Goal: Obtain resource: Obtain resource

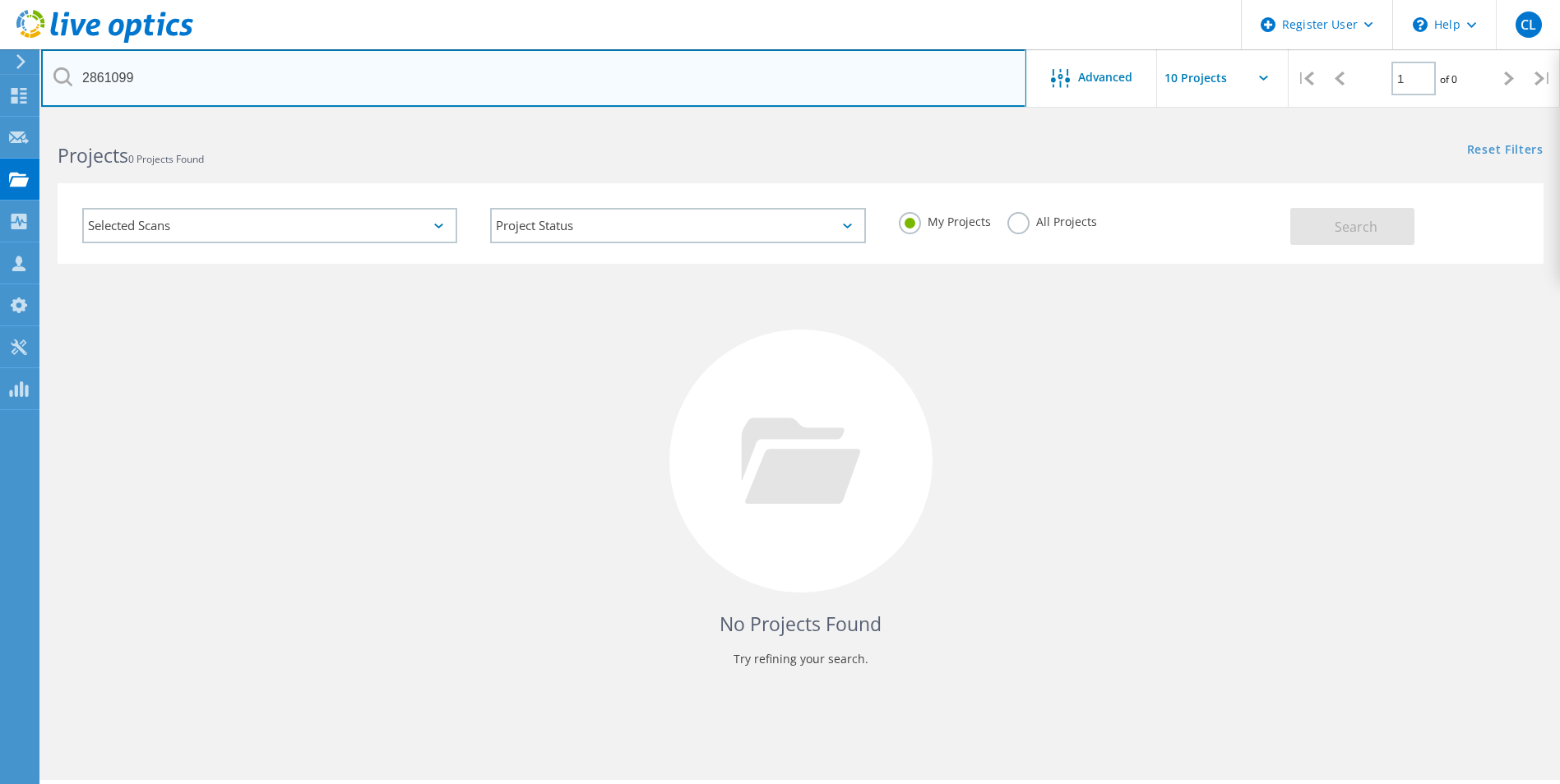
drag, startPoint x: 191, startPoint y: 85, endPoint x: -3, endPoint y: 44, distance: 198.3
click at [0, 44] on html "Register User \n Help Explore Helpful Articles Contact Support CL Dell User Cle…" at bounding box center [780, 414] width 1560 height 829
paste input "text"
type input "2861099"
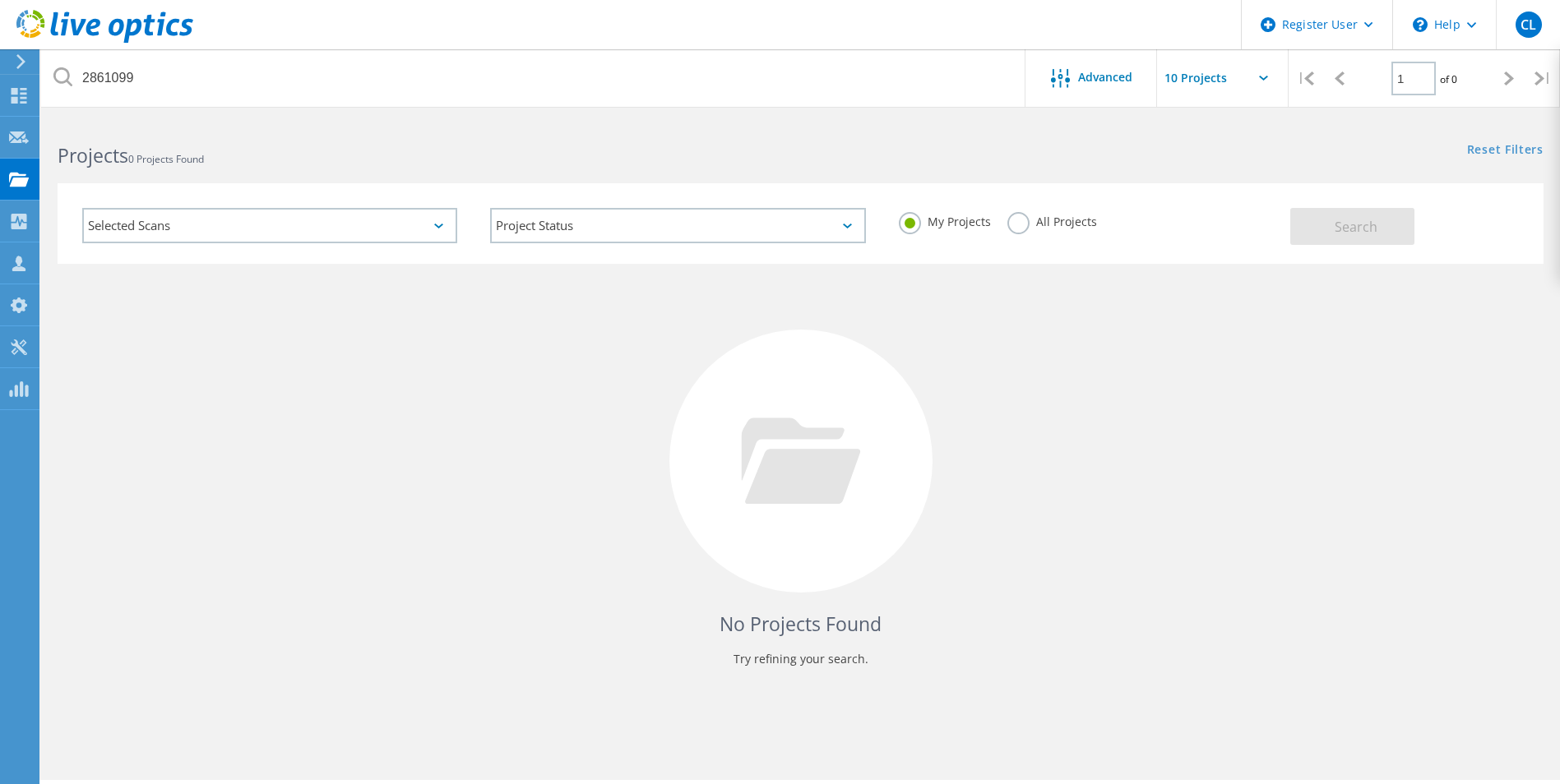
click at [1017, 222] on label "All Projects" at bounding box center [1052, 220] width 90 height 15
click at [0, 0] on input "All Projects" at bounding box center [0, 0] width 0 height 0
click at [1338, 223] on span "Search" at bounding box center [1356, 227] width 43 height 18
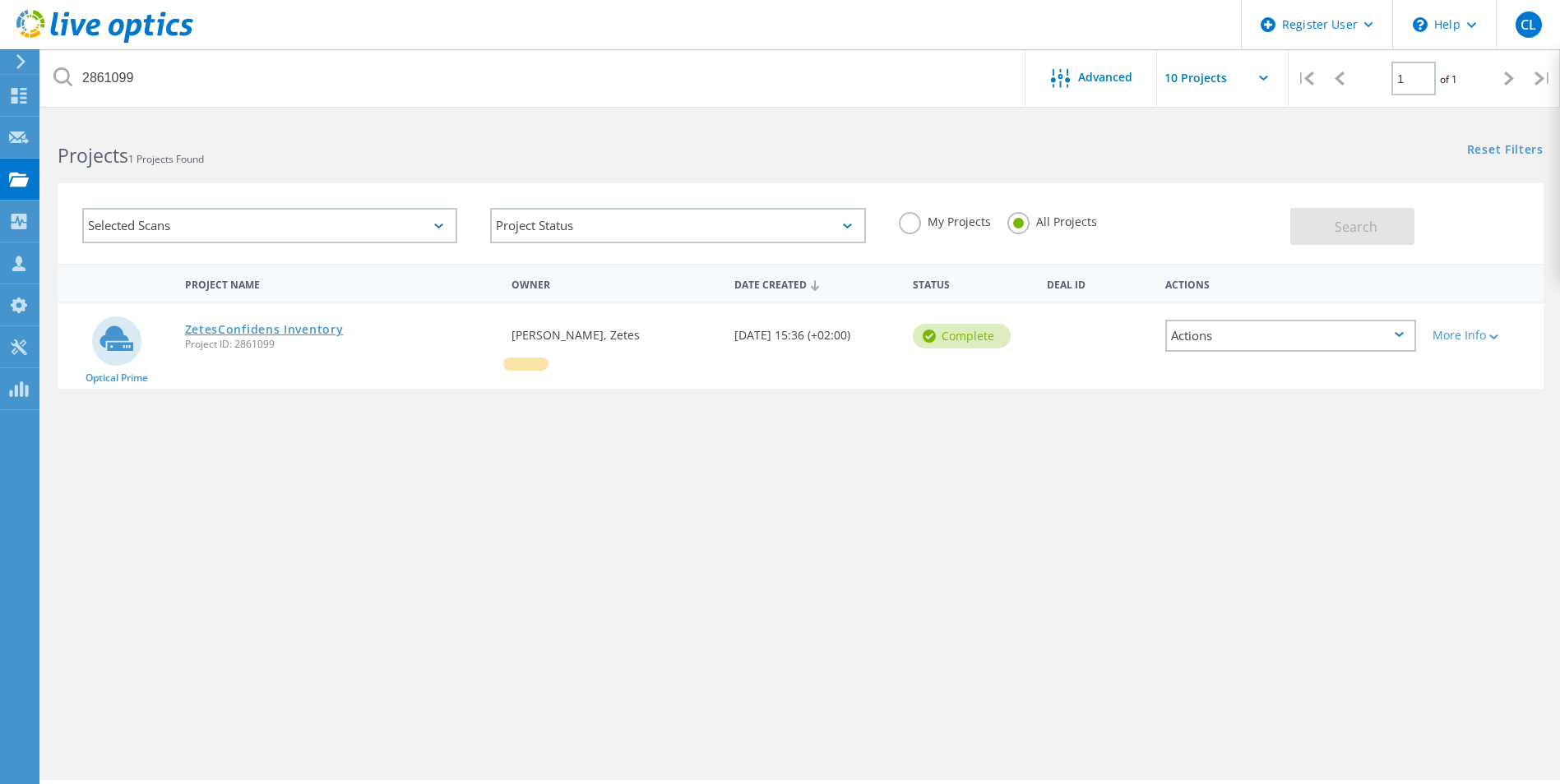
click at [289, 329] on link "ZetesConfidens Inventory" at bounding box center [264, 330] width 159 height 12
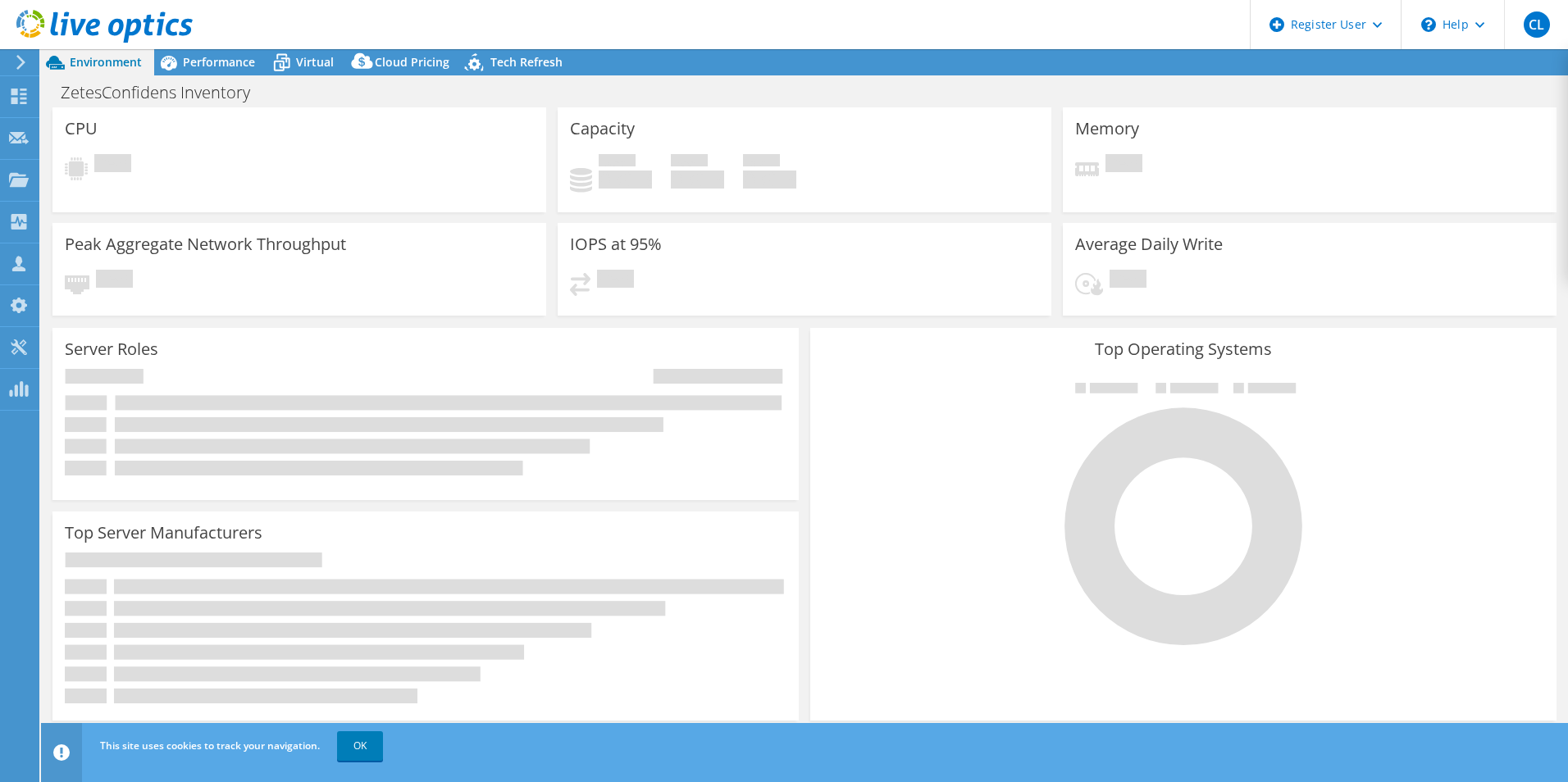
select select "EUFrankfurt"
select select "USD"
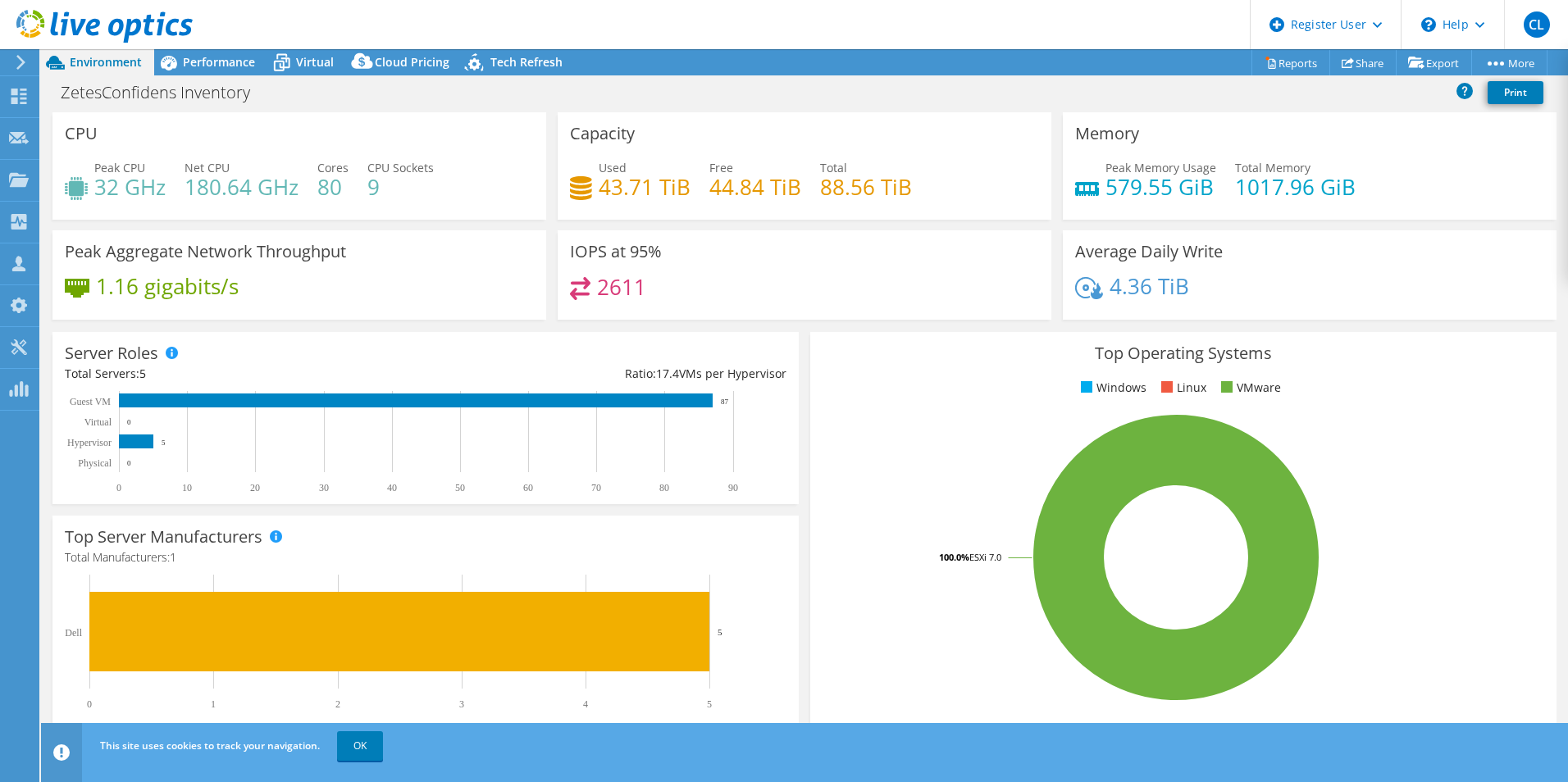
drag, startPoint x: 357, startPoint y: 745, endPoint x: 348, endPoint y: 708, distance: 38.1
click at [357, 745] on link "OK" at bounding box center [360, 746] width 46 height 30
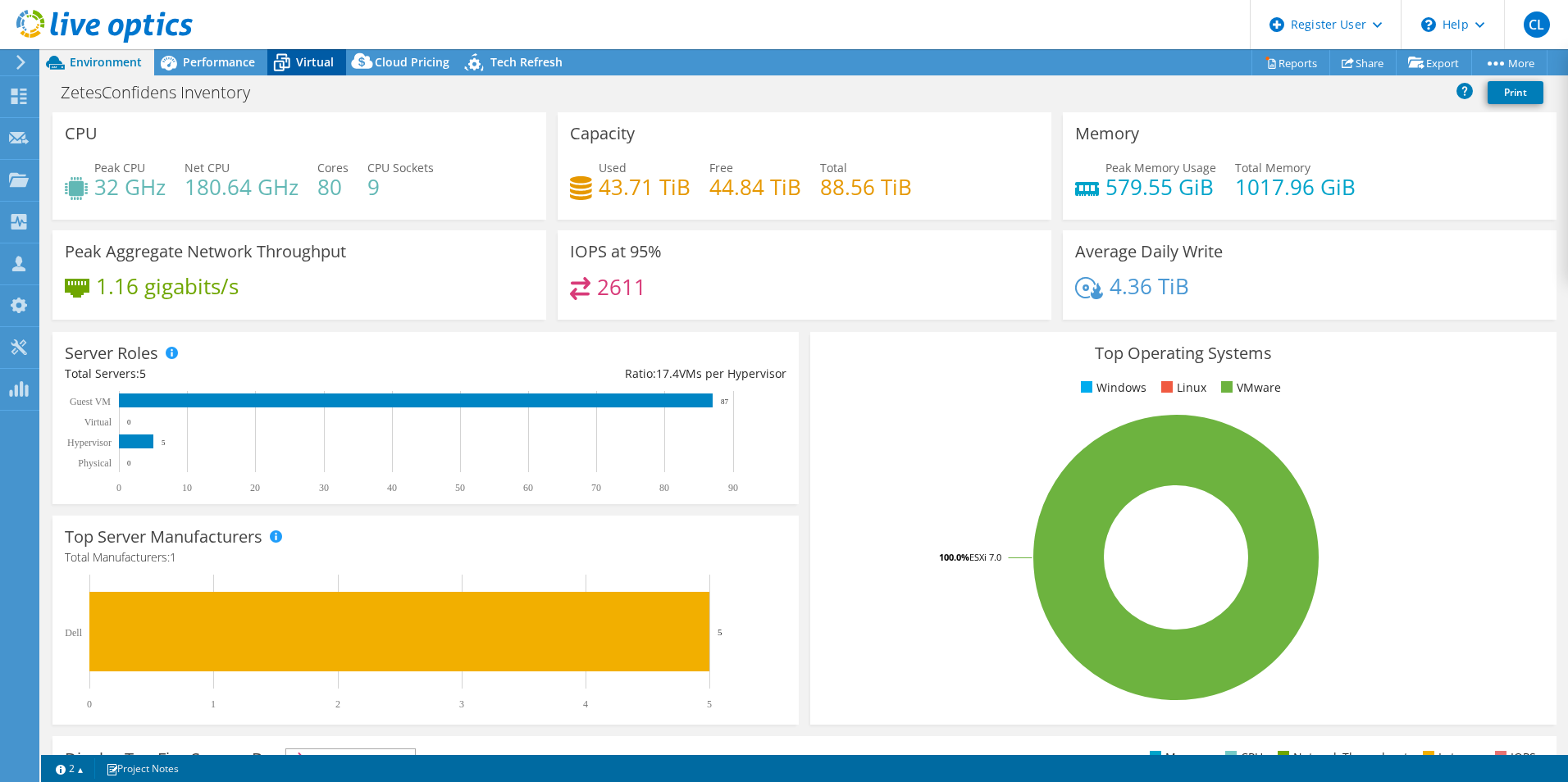
click at [314, 67] on span "Virtual" at bounding box center [314, 62] width 37 height 15
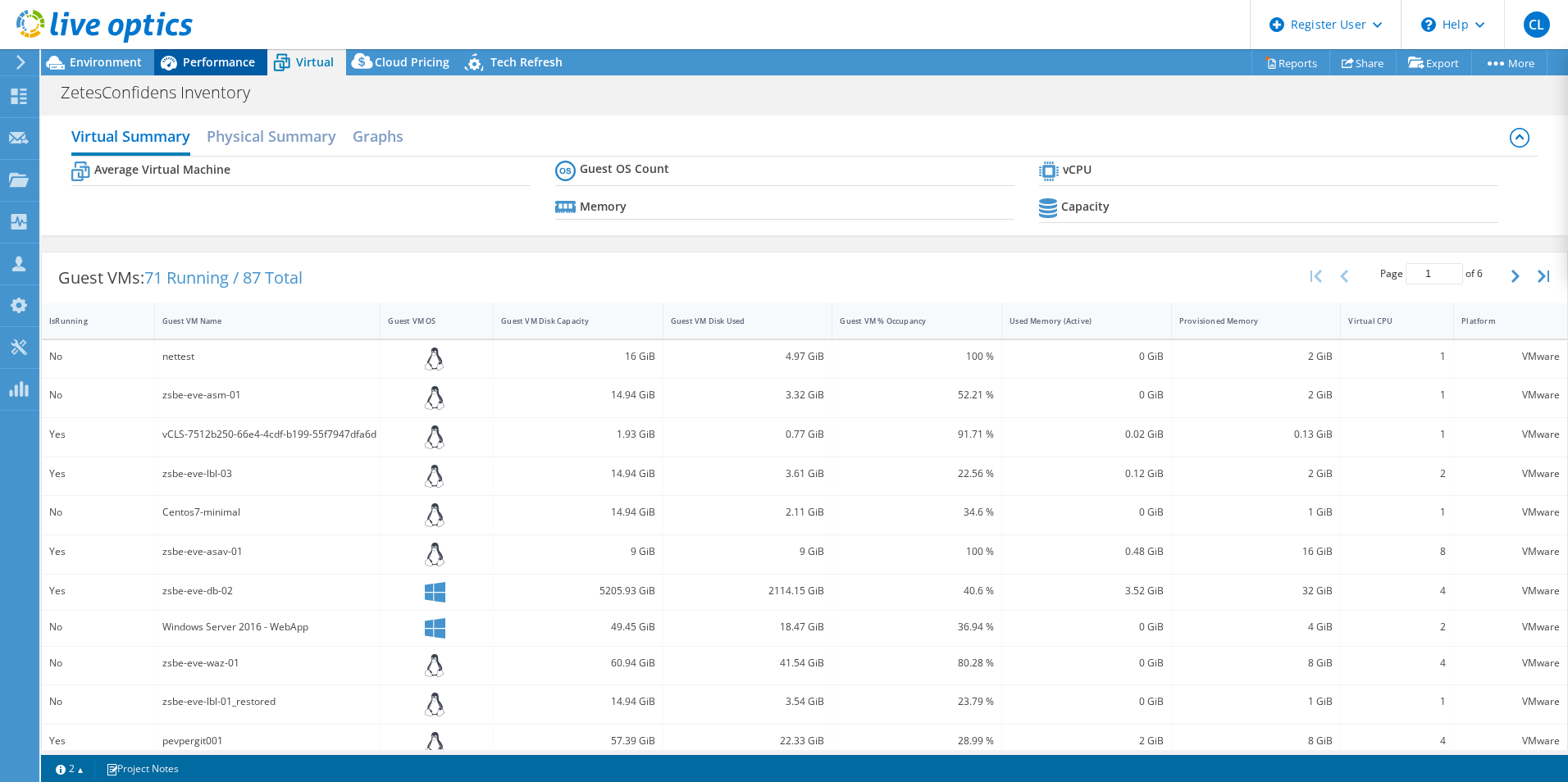
click at [198, 59] on span "Performance" at bounding box center [218, 62] width 72 height 15
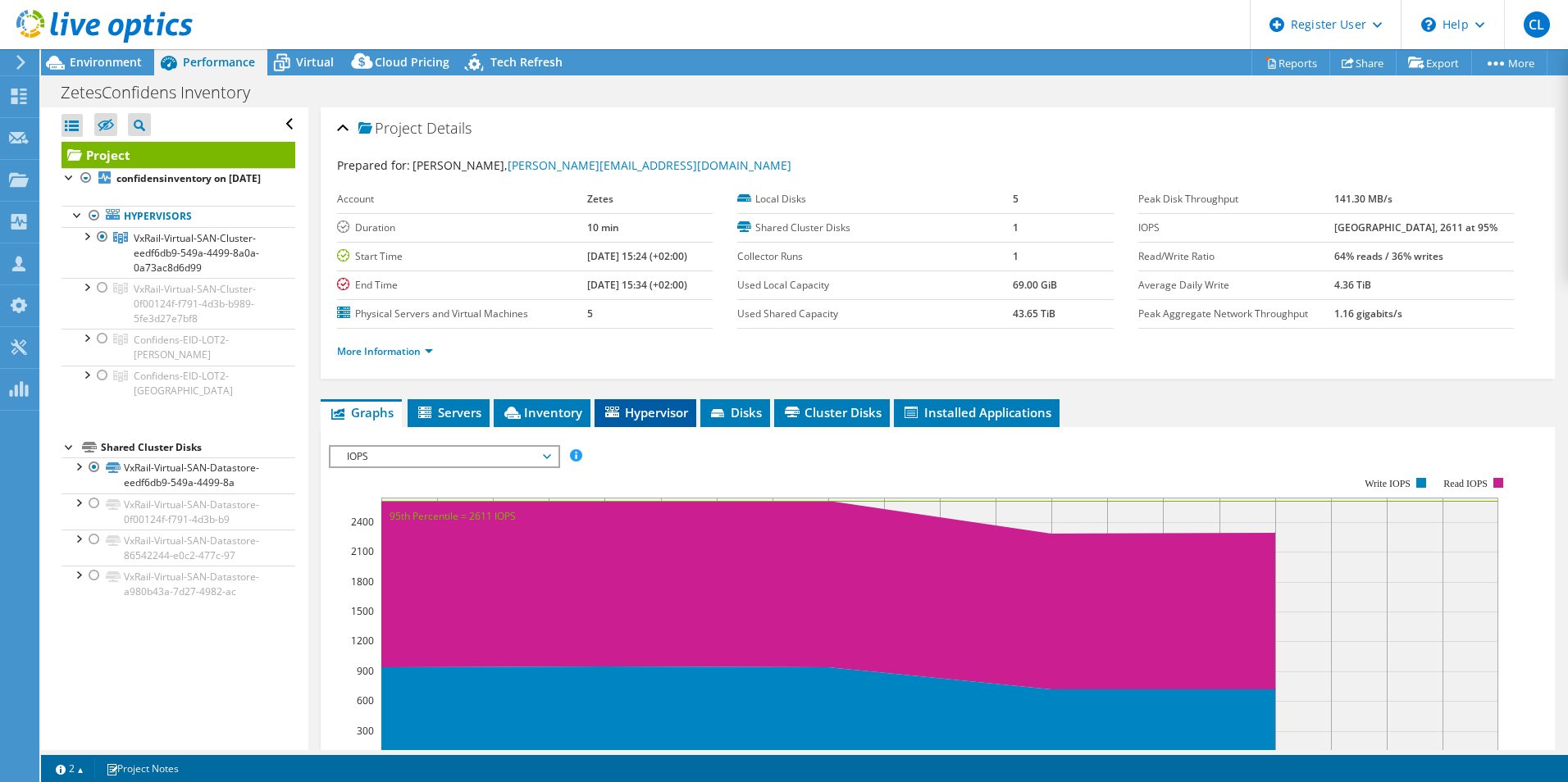
click at [650, 407] on span "Hypervisor" at bounding box center [645, 412] width 85 height 16
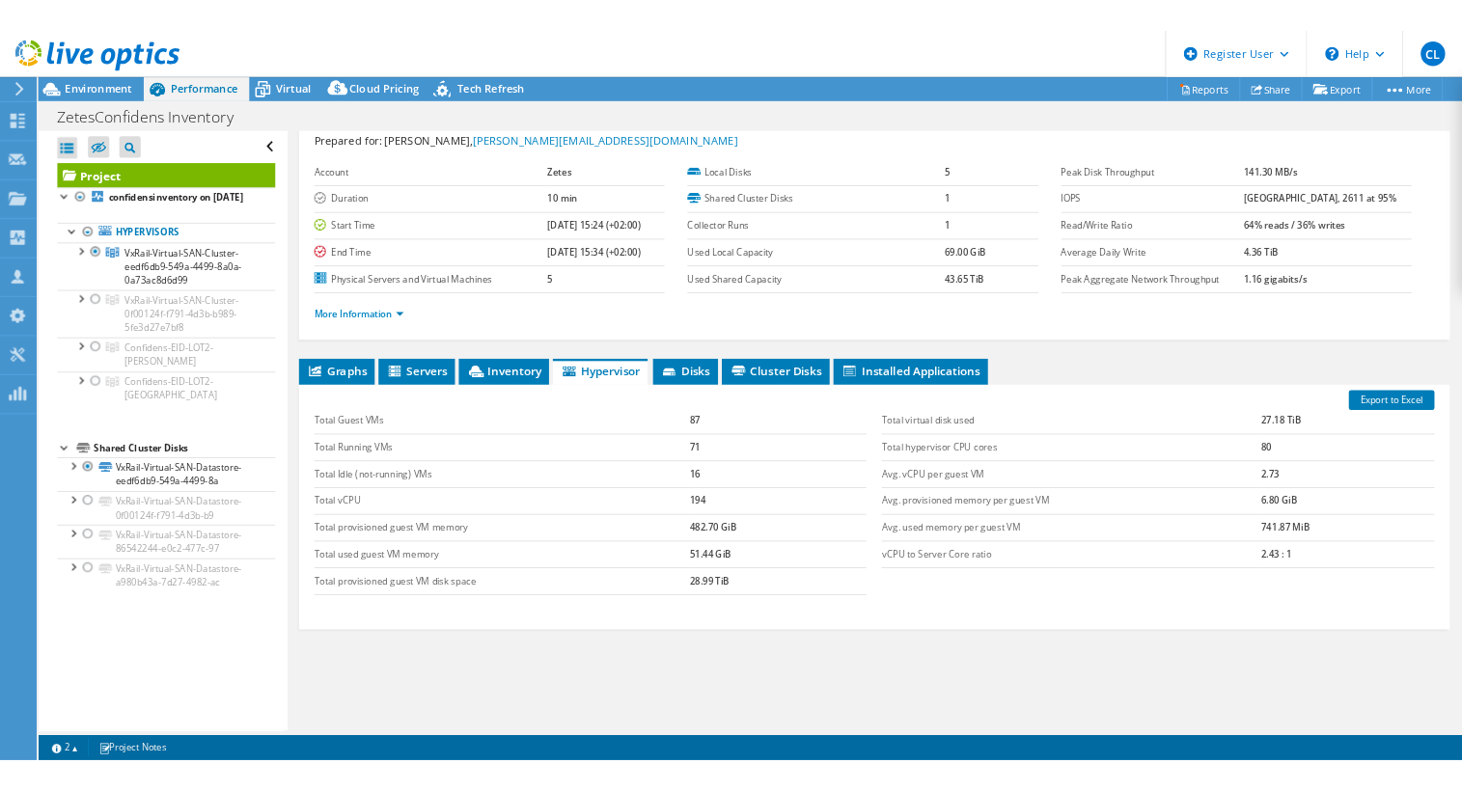
scroll to position [103, 0]
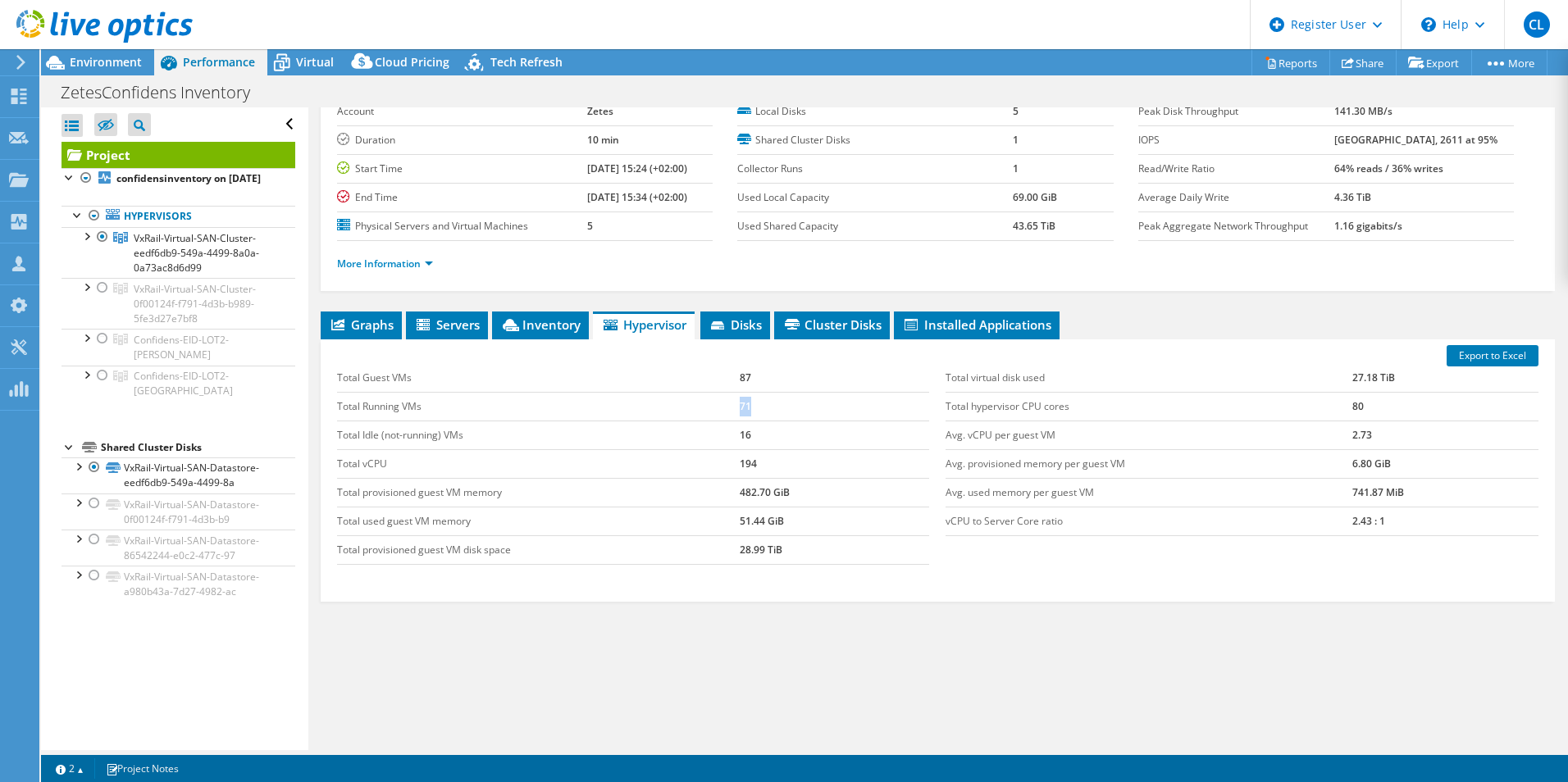
drag, startPoint x: 734, startPoint y: 411, endPoint x: 789, endPoint y: 417, distance: 55.3
click at [789, 417] on tr "Total Running VMs 71" at bounding box center [634, 406] width 593 height 29
click at [1346, 577] on div "Total Guest VMs 87 Total Running VMs 71 Total Idle (not-running) VMs 16 Total v…" at bounding box center [937, 464] width 1218 height 234
drag, startPoint x: 1335, startPoint y: 431, endPoint x: 1396, endPoint y: 434, distance: 61.1
click at [1396, 434] on tr "Avg. vCPU per guest VM 2.73" at bounding box center [1242, 435] width 593 height 29
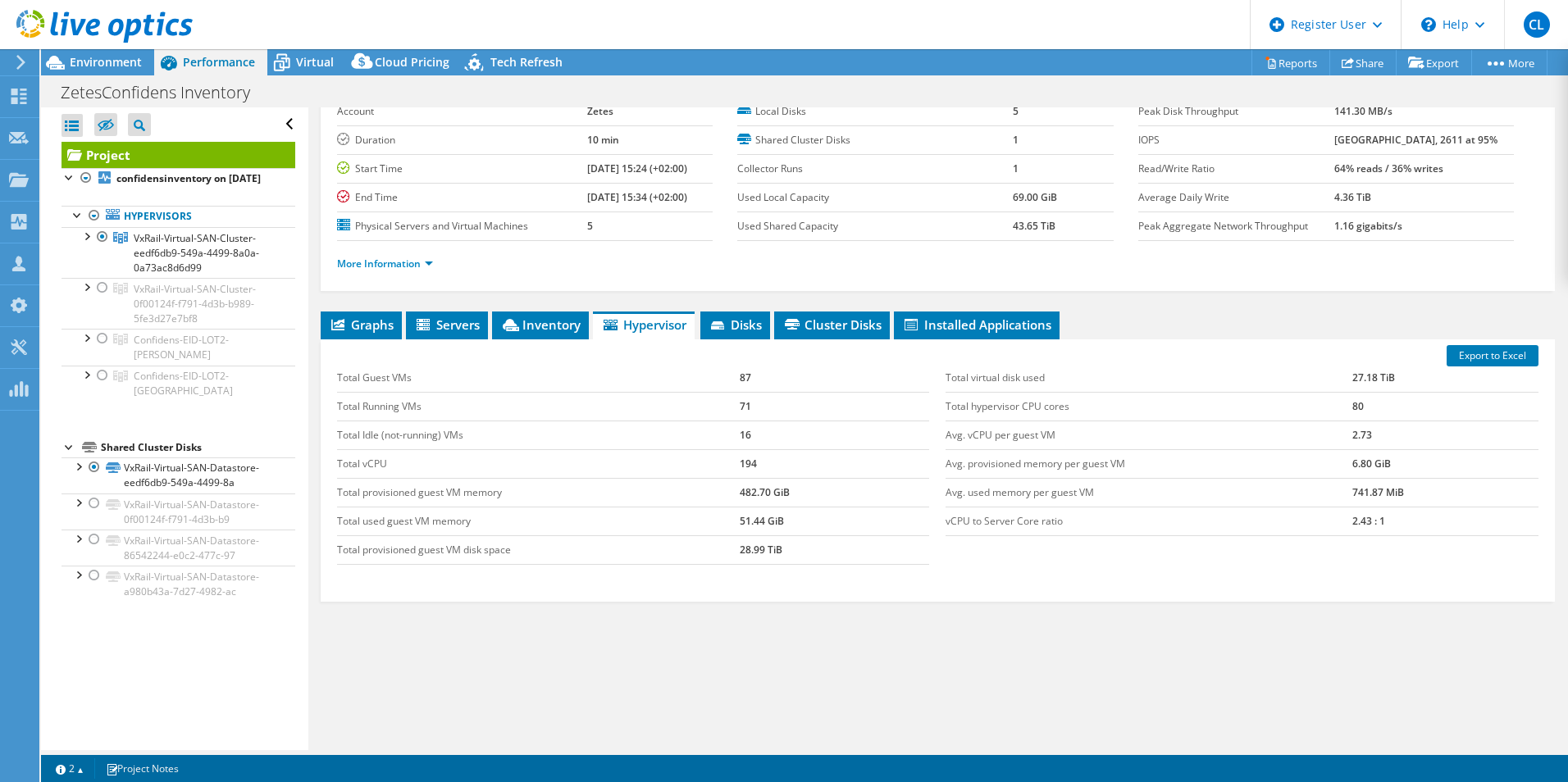
click at [1299, 624] on div "Graphs Servers Inventory Hypervisor Disks Cluster Disks Installed Applications …" at bounding box center [937, 517] width 1234 height 410
drag, startPoint x: 728, startPoint y: 466, endPoint x: 778, endPoint y: 462, distance: 50.2
click at [778, 462] on tr "Total vCPU 194" at bounding box center [634, 464] width 593 height 29
drag, startPoint x: 778, startPoint y: 462, endPoint x: 988, endPoint y: 644, distance: 277.9
click at [959, 643] on div "Graphs Servers Inventory Hypervisor Disks Cluster Disks Installed Applications …" at bounding box center [937, 517] width 1234 height 410
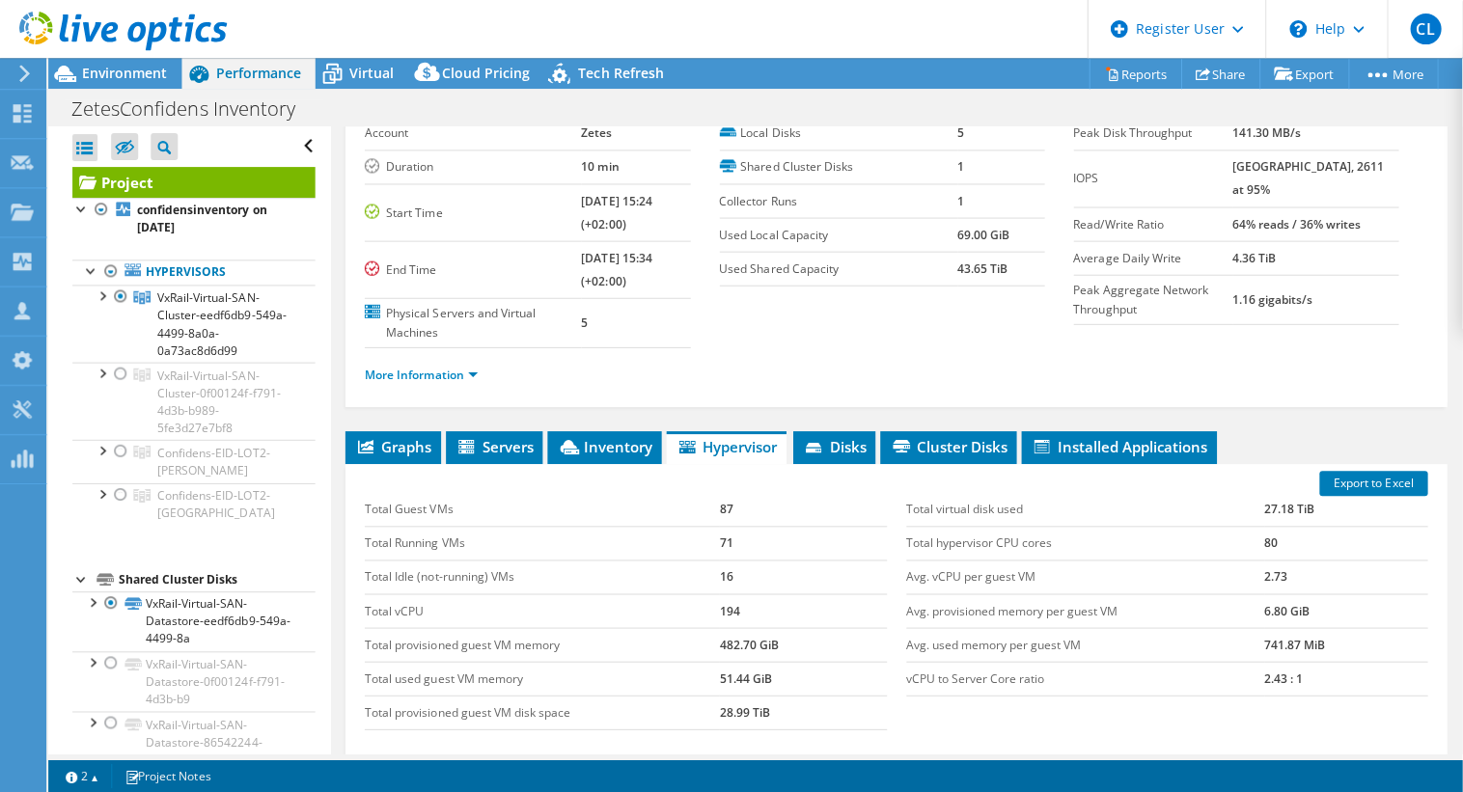
scroll to position [101, 0]
click at [733, 609] on td "194" at bounding box center [801, 609] width 167 height 34
click at [720, 608] on td "194" at bounding box center [801, 609] width 167 height 34
click at [719, 608] on td "194" at bounding box center [801, 609] width 167 height 34
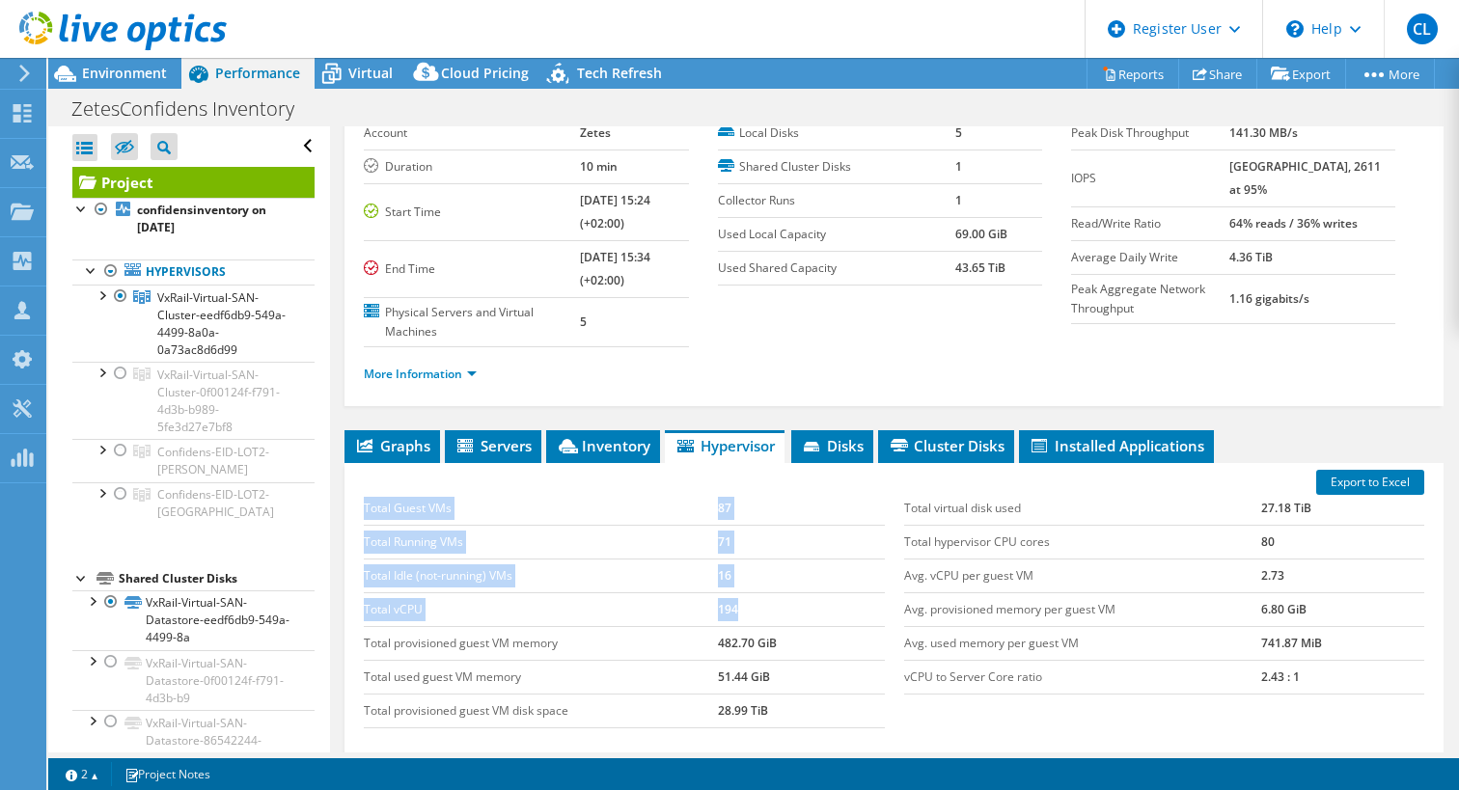
drag, startPoint x: 361, startPoint y: 607, endPoint x: 746, endPoint y: 618, distance: 385.1
click at [746, 618] on div "Total Guest VMs 87 Total Running VMs 71 Total Idle (not-running) VMs 16 Total v…" at bounding box center [623, 610] width 539 height 275
click at [747, 618] on td "194" at bounding box center [801, 609] width 167 height 34
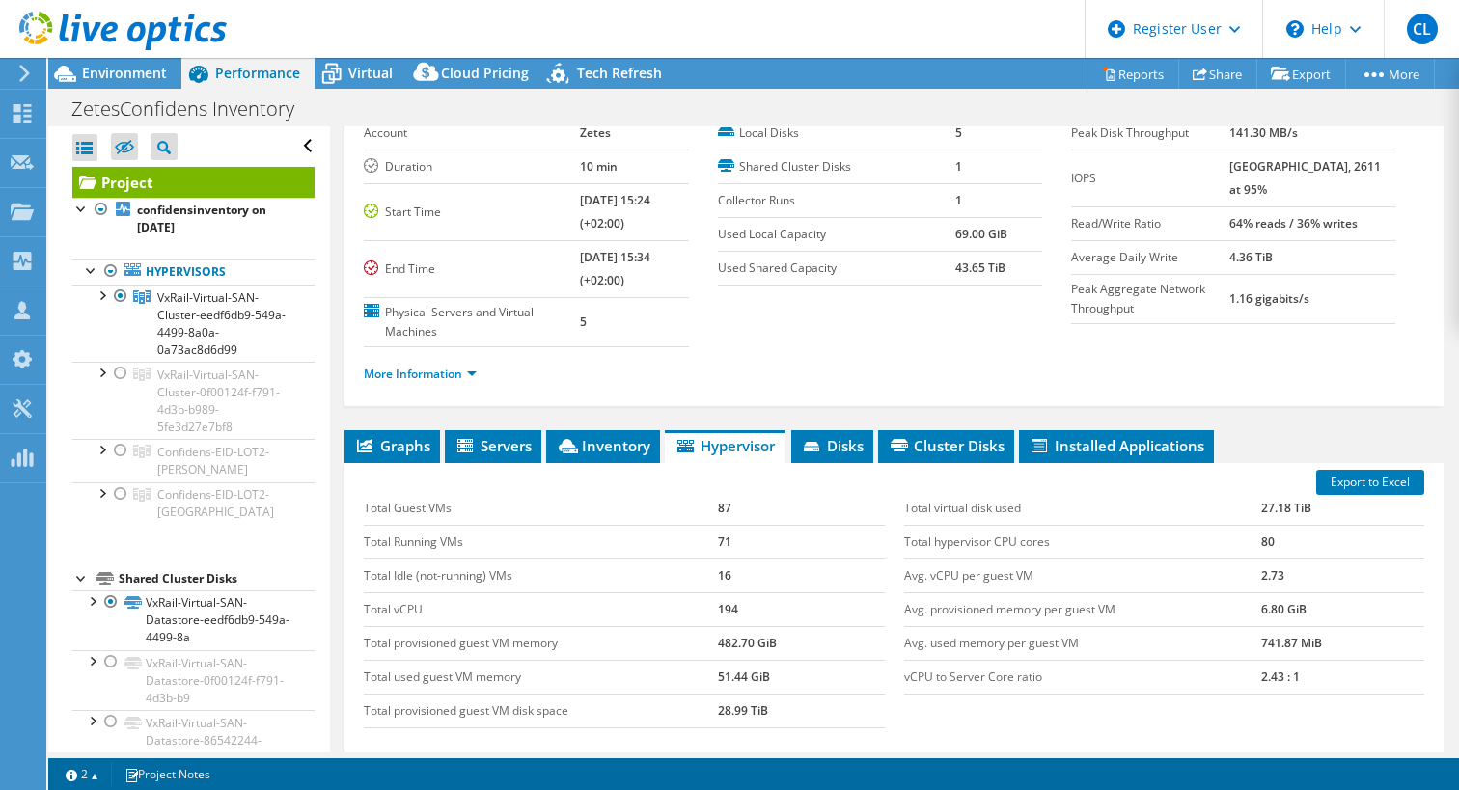
click at [745, 610] on td "194" at bounding box center [801, 609] width 167 height 34
drag, startPoint x: 745, startPoint y: 610, endPoint x: 642, endPoint y: 607, distance: 103.3
click at [642, 607] on tr "Total vCPU 194" at bounding box center [624, 609] width 520 height 34
drag, startPoint x: 1301, startPoint y: 677, endPoint x: 1239, endPoint y: 679, distance: 61.8
click at [1239, 679] on tr "vCPU to Server Core ratio 2.43 : 1" at bounding box center [1164, 677] width 520 height 34
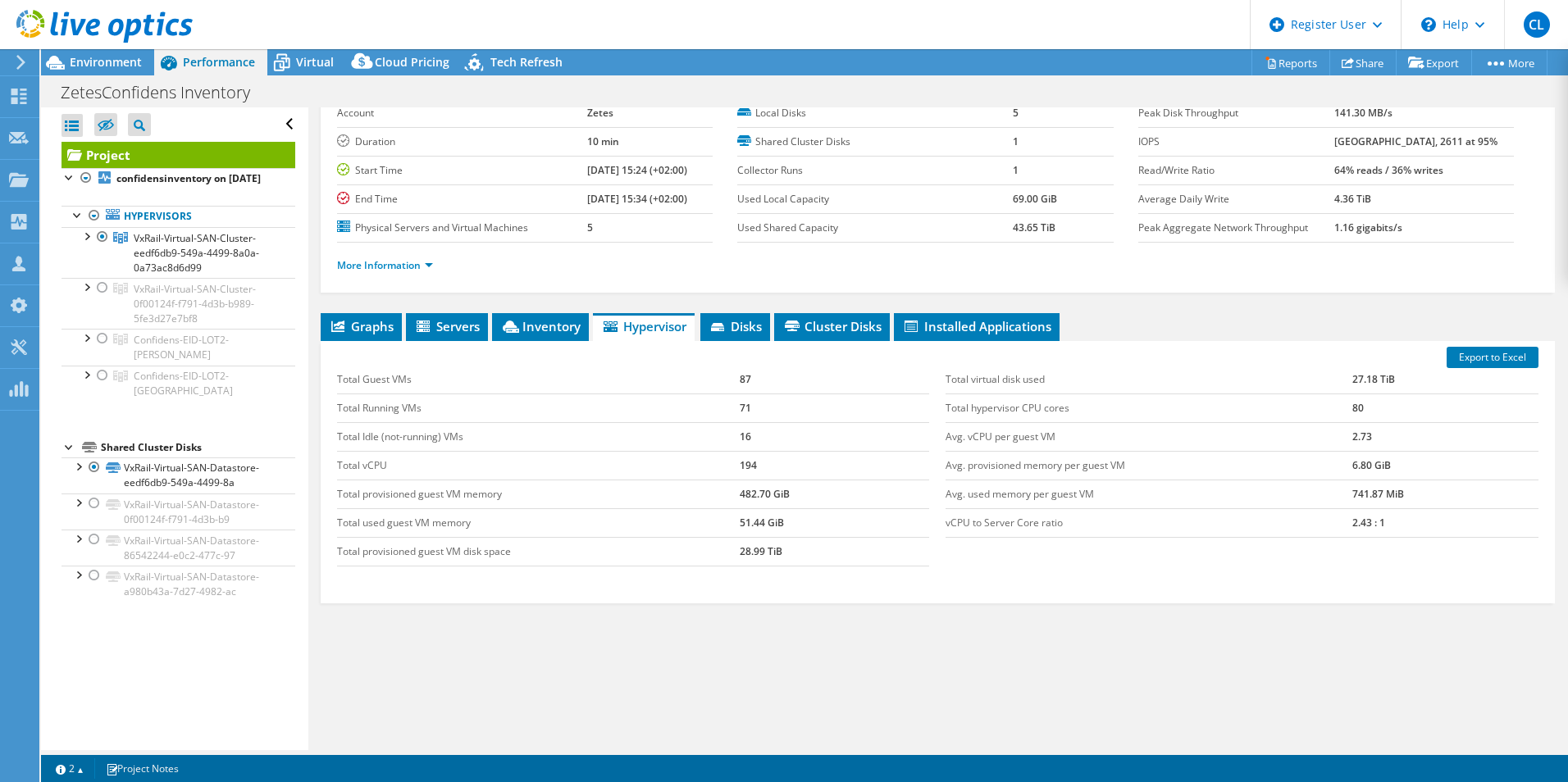
drag, startPoint x: 784, startPoint y: 615, endPoint x: 712, endPoint y: 660, distance: 84.9
click at [779, 615] on div "Graphs Servers Inventory Hypervisor Disks Cluster Disks Installed Applications …" at bounding box center [937, 518] width 1234 height 410
click at [675, 667] on div "Graphs Servers Inventory Hypervisor Disks Cluster Disks Installed Applications …" at bounding box center [937, 518] width 1234 height 410
click at [1492, 360] on link "Export to Excel" at bounding box center [1492, 357] width 92 height 21
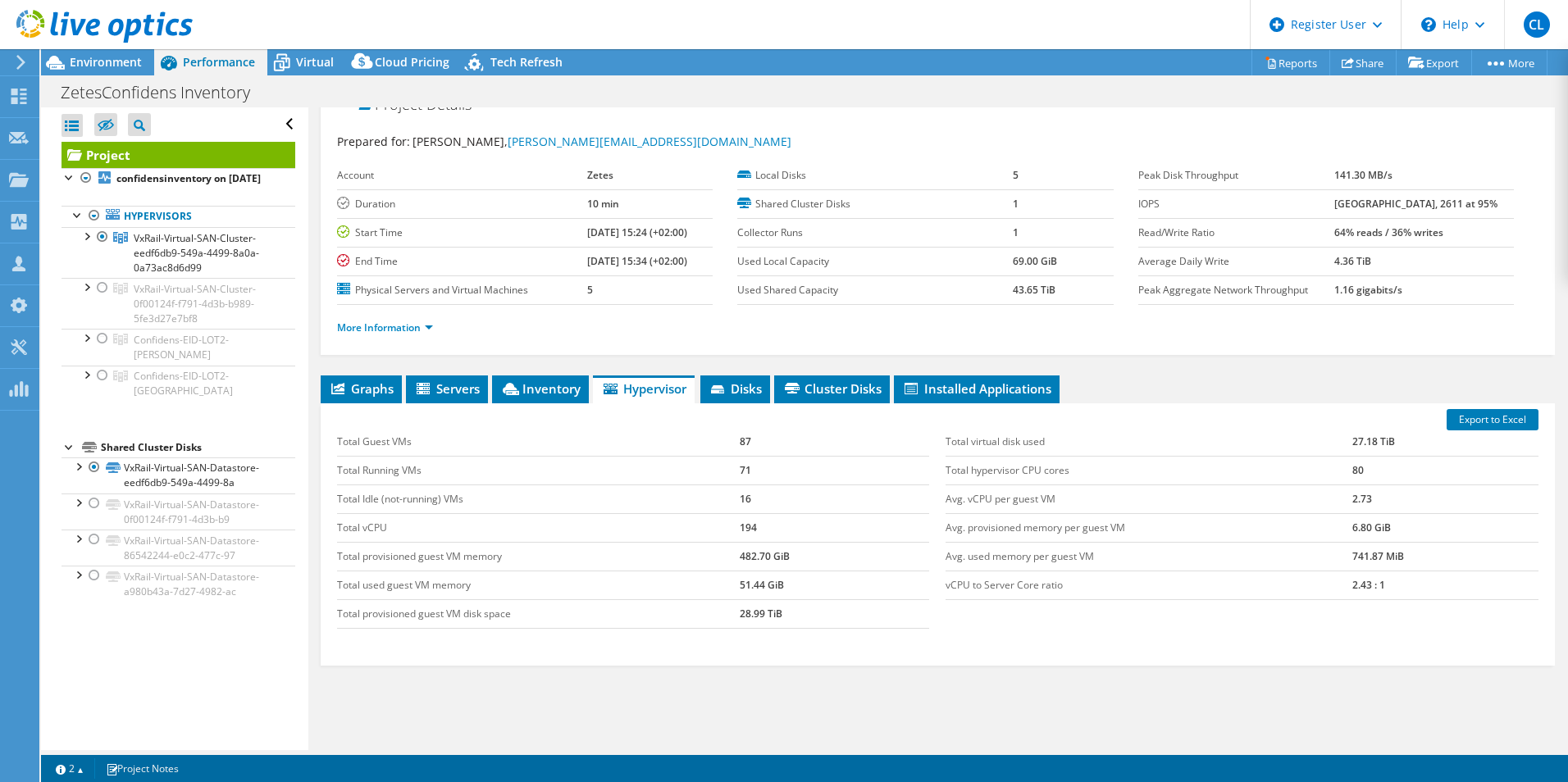
scroll to position [0, 0]
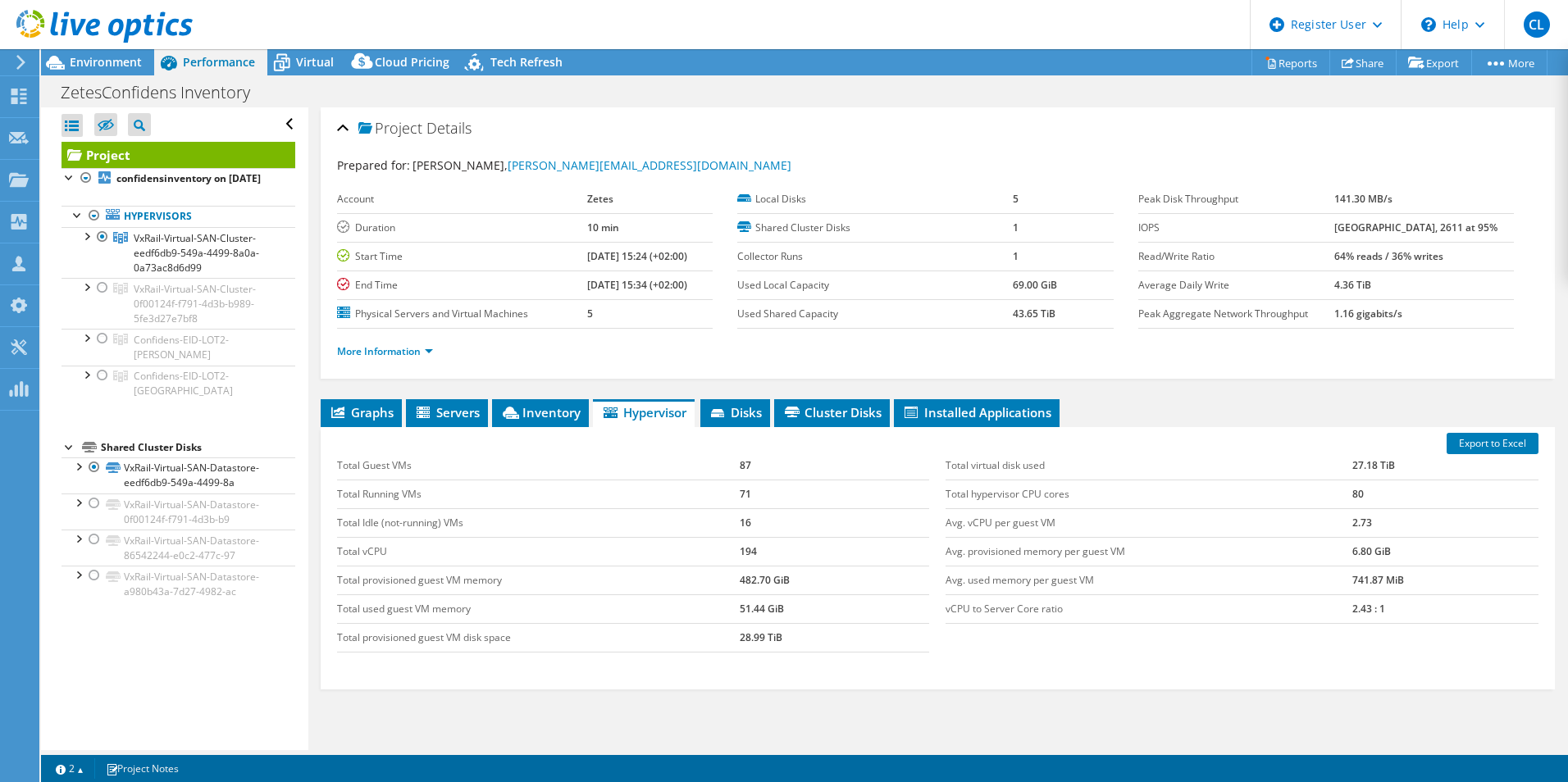
click at [110, 54] on div at bounding box center [96, 27] width 193 height 55
click at [108, 61] on span "Environment" at bounding box center [105, 62] width 72 height 15
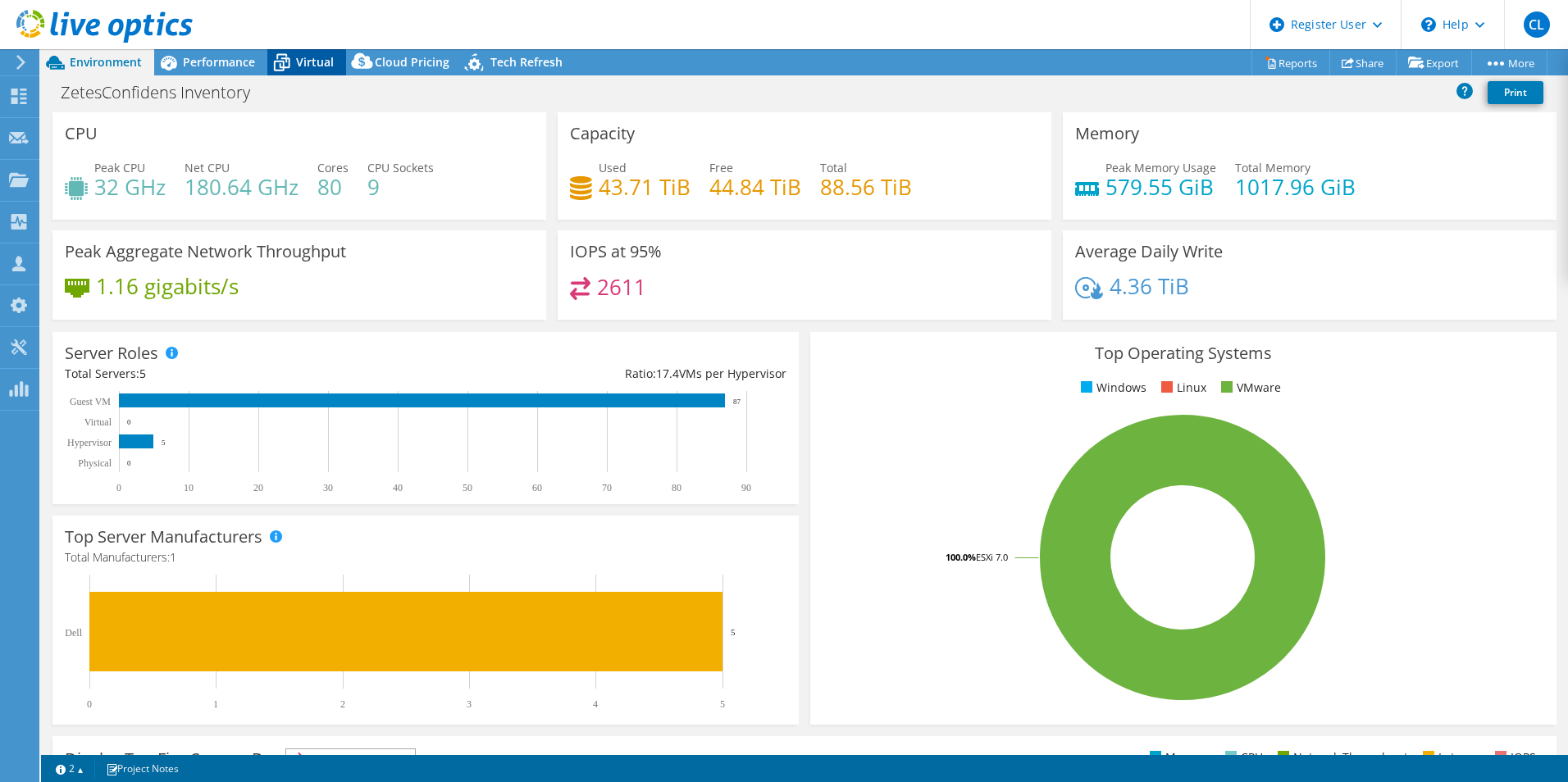
click at [314, 66] on span "Virtual" at bounding box center [314, 62] width 37 height 15
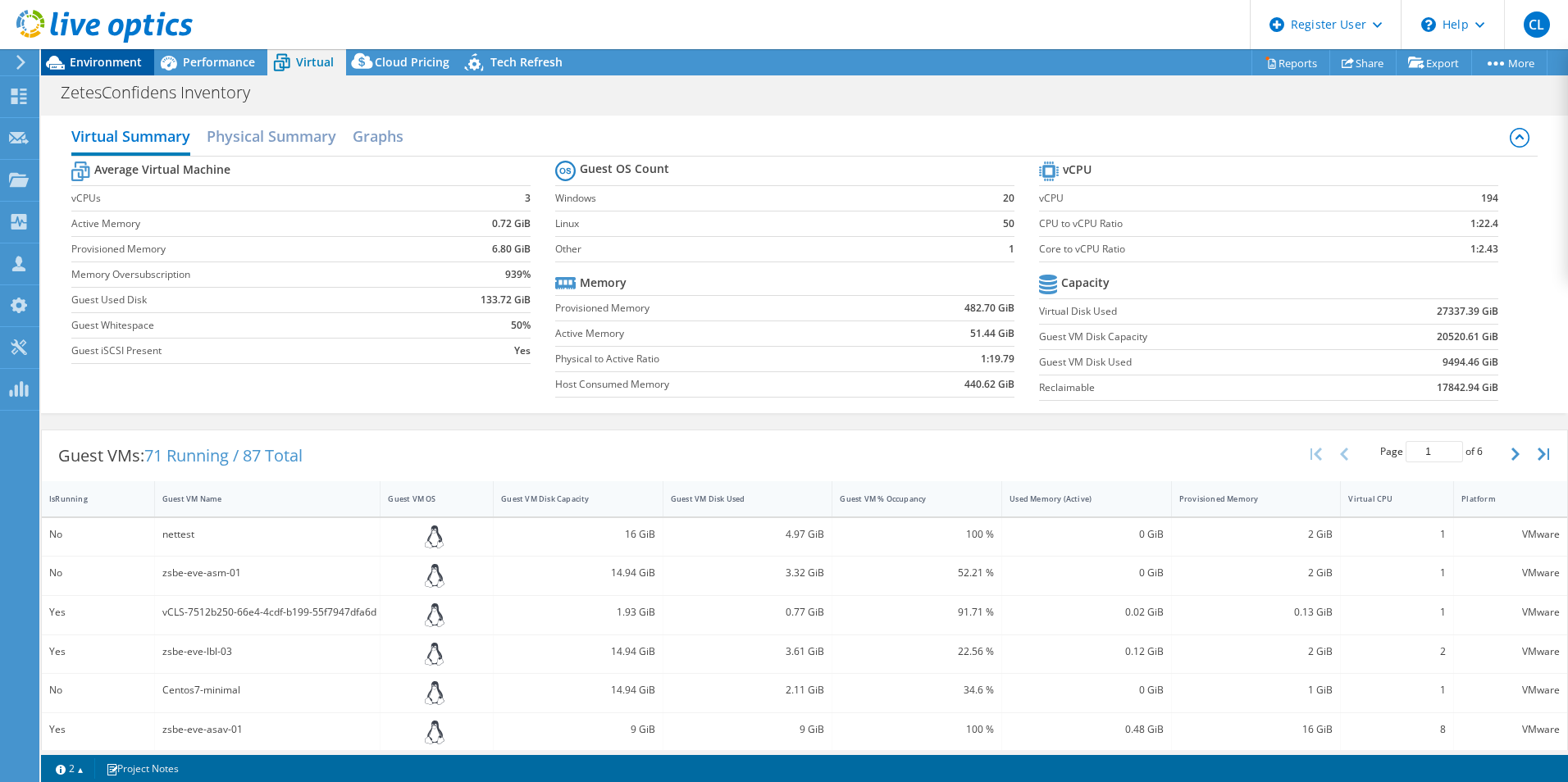
click at [119, 60] on span "Environment" at bounding box center [105, 62] width 72 height 15
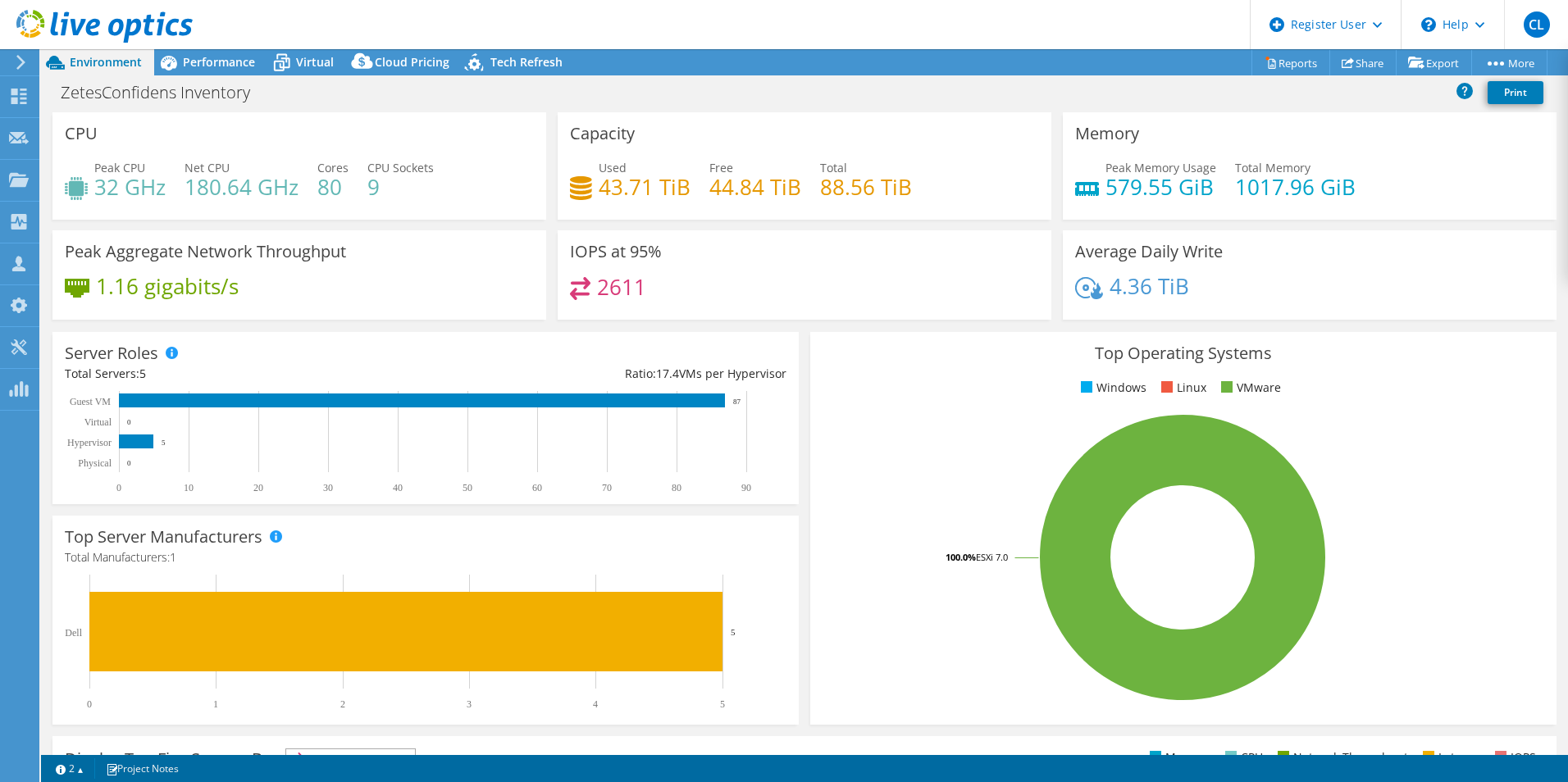
click at [204, 47] on header "CL Dell User Clement Lefort Clement.Lefort@dell.com Dell My Profile Log Out \n …" at bounding box center [784, 25] width 1568 height 49
click at [218, 83] on h1 "ZetesConfidens Inventory" at bounding box center [164, 92] width 222 height 18
click at [214, 60] on span "Performance" at bounding box center [218, 62] width 72 height 15
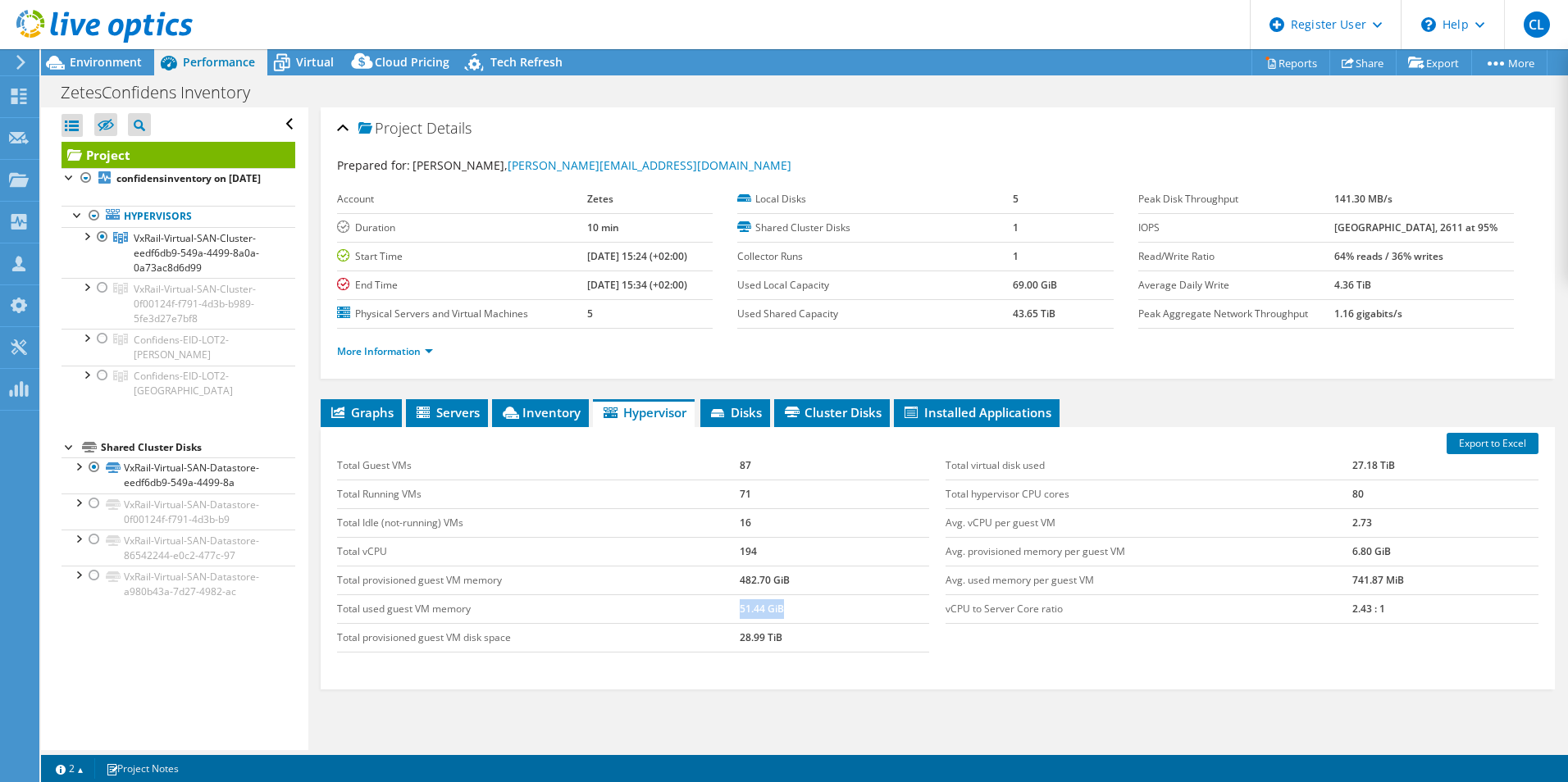
drag, startPoint x: 734, startPoint y: 601, endPoint x: 845, endPoint y: 606, distance: 111.1
click at [845, 606] on tr "Total used guest VM memory 51.44 GiB" at bounding box center [634, 609] width 593 height 29
click at [1293, 710] on div "Graphs Servers Inventory Hypervisor Disks Cluster Disks Installed Applications …" at bounding box center [937, 604] width 1234 height 410
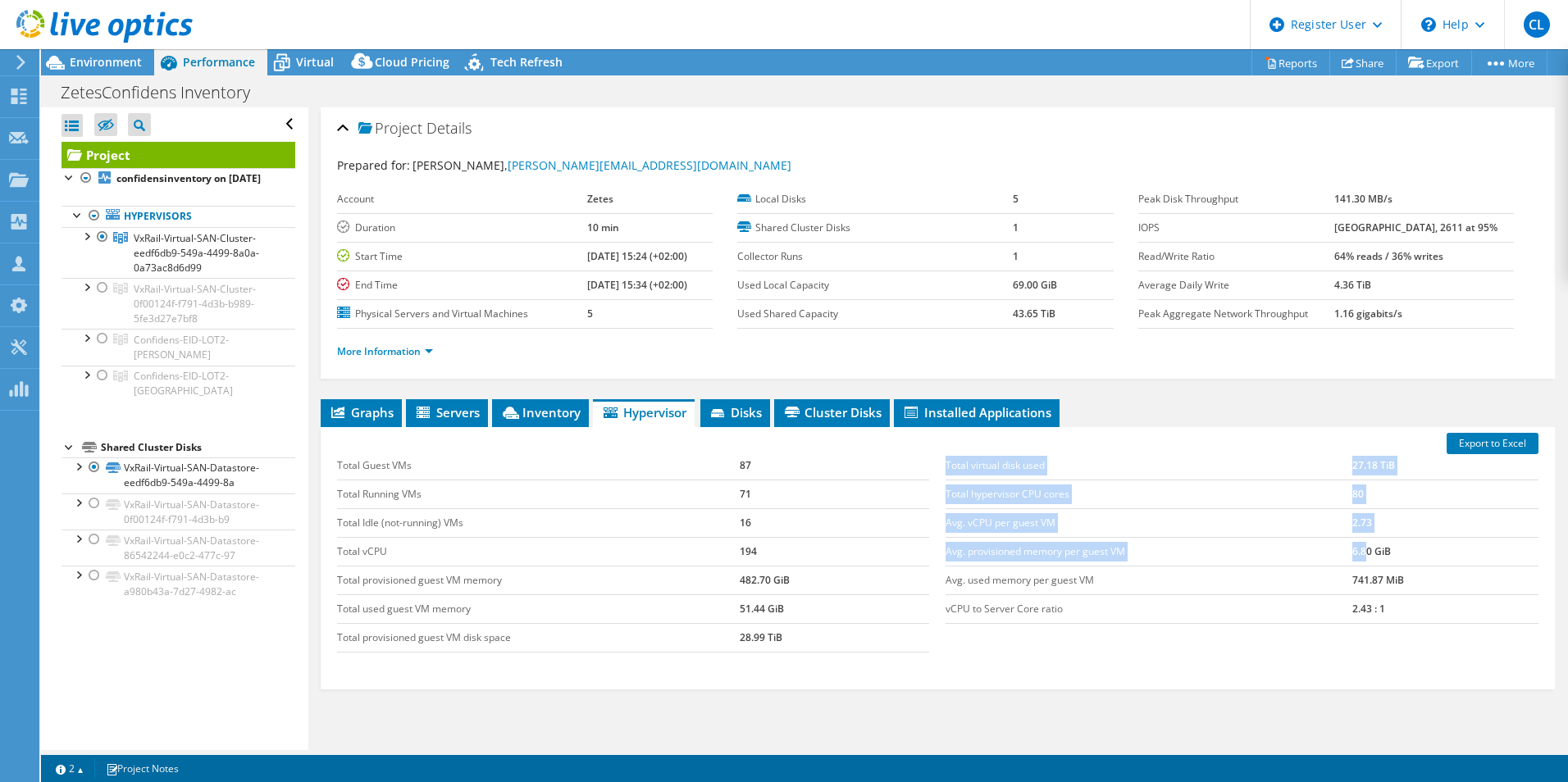
drag, startPoint x: 943, startPoint y: 547, endPoint x: 1355, endPoint y: 562, distance: 412.3
click at [1355, 562] on div "Total virtual disk used 27.18 TiB Total hypervisor CPU cores 80 Avg. vCPU per g…" at bounding box center [1242, 537] width 609 height 205
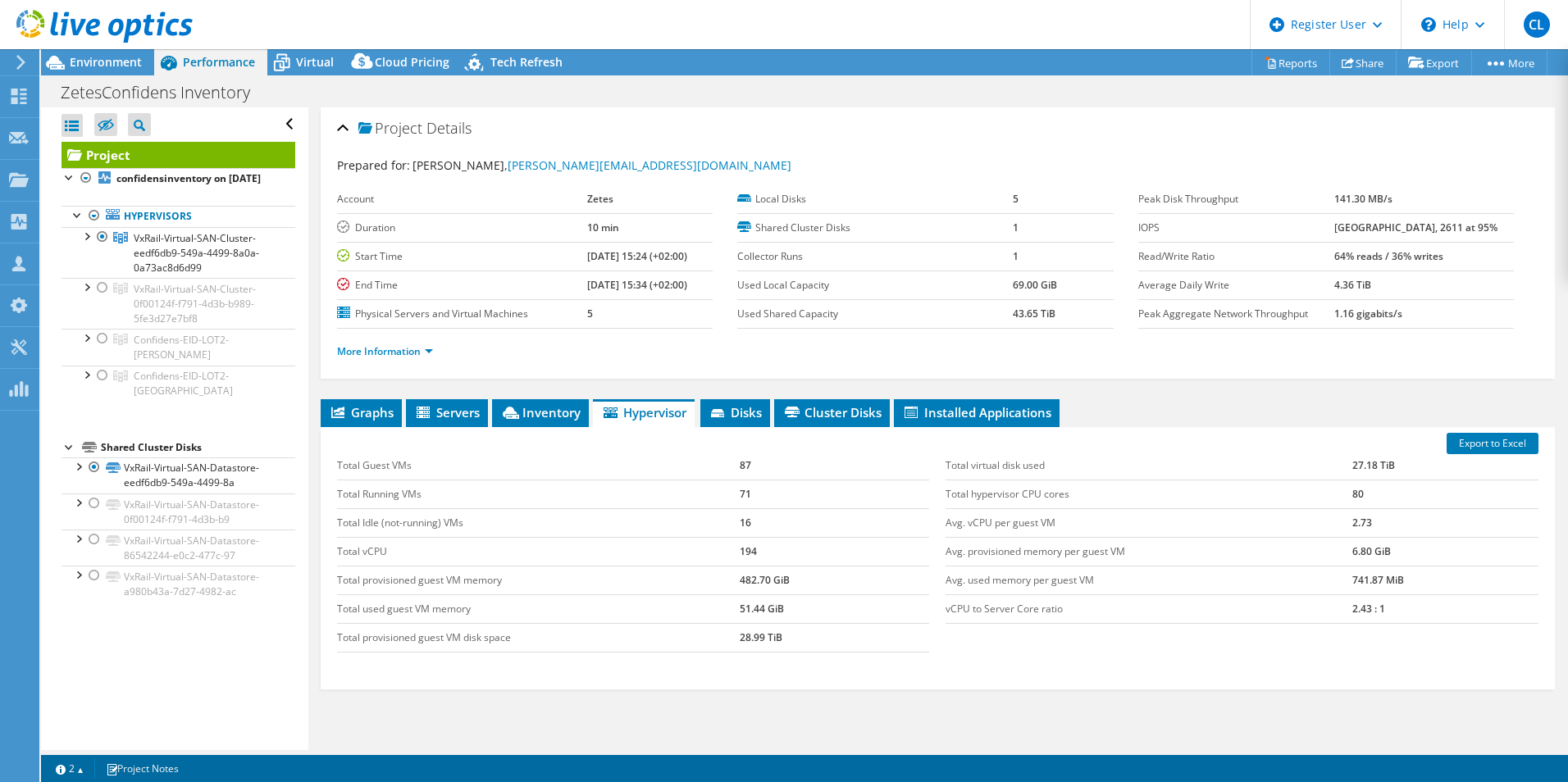
click at [1084, 697] on div "Graphs Servers Inventory Hypervisor Disks Cluster Disks Installed Applications …" at bounding box center [937, 604] width 1234 height 410
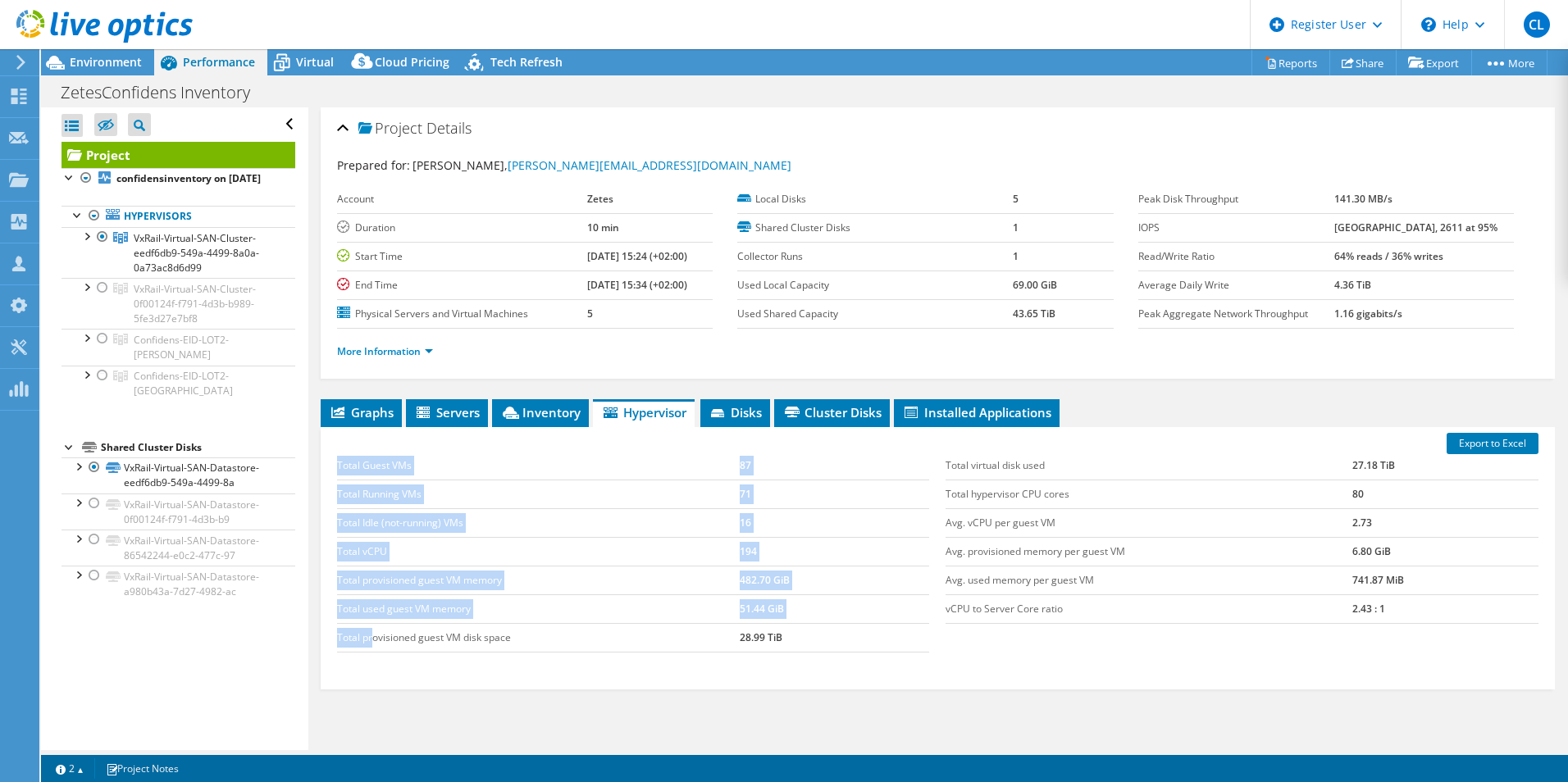
drag, startPoint x: 394, startPoint y: 637, endPoint x: 812, endPoint y: 657, distance: 418.5
click at [812, 657] on div "Total Guest VMs 87 Total Running VMs 71 Total Idle (not-running) VMs 16 Total v…" at bounding box center [633, 552] width 609 height 234
drag, startPoint x: 812, startPoint y: 657, endPoint x: 922, endPoint y: 696, distance: 116.7
click at [922, 696] on div "Graphs Servers Inventory Hypervisor Disks Cluster Disks Installed Applications …" at bounding box center [937, 604] width 1234 height 410
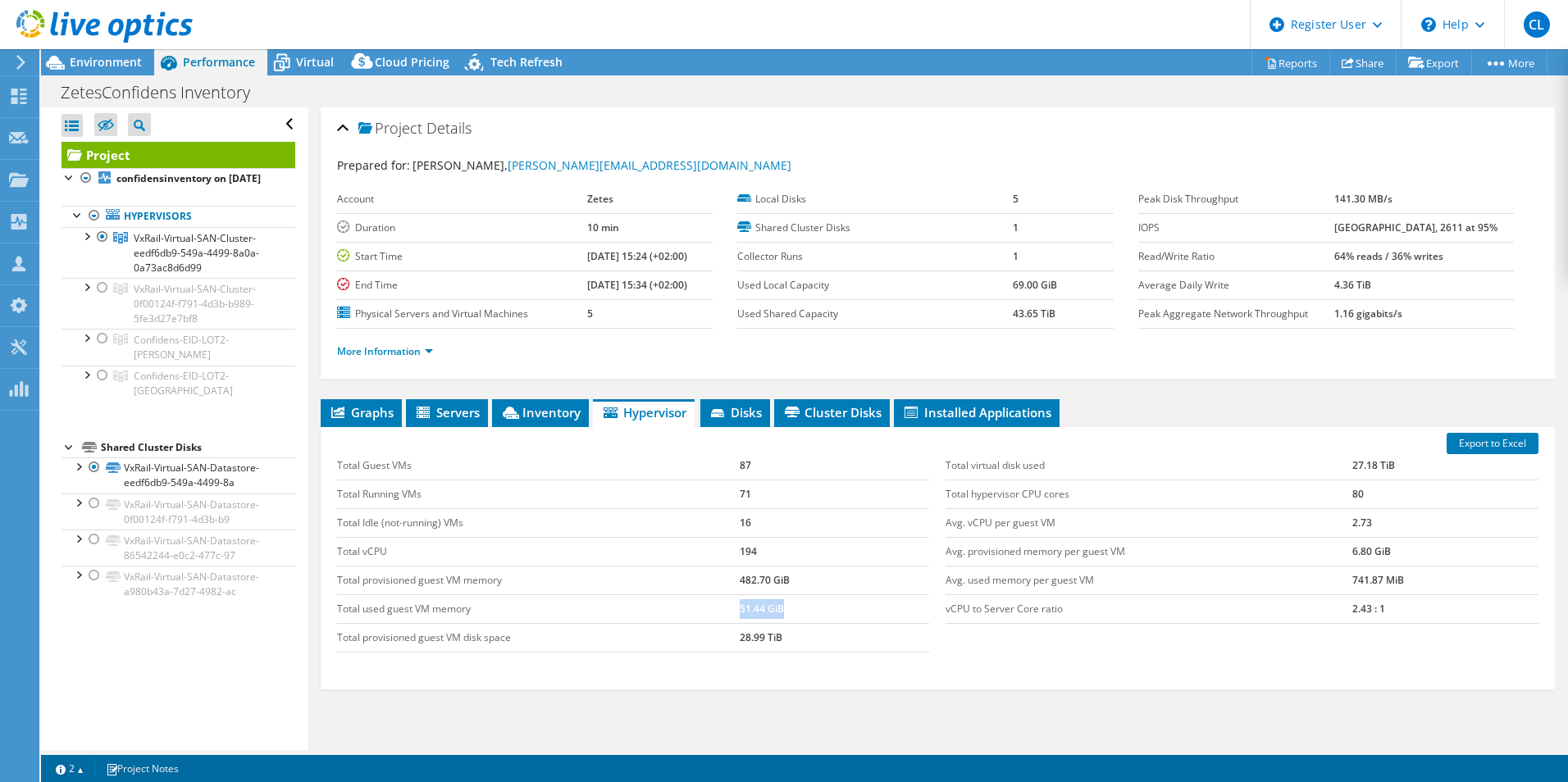
drag, startPoint x: 718, startPoint y: 601, endPoint x: 851, endPoint y: 609, distance: 133.2
click at [851, 609] on tr "Total used guest VM memory 51.44 GiB" at bounding box center [634, 609] width 593 height 29
click at [1164, 687] on div "Export to Excel Total Guest VMs 87 Total Running VMs 71 Total Idle (not-running…" at bounding box center [937, 558] width 1234 height 263
click at [96, 70] on div "Environment" at bounding box center [97, 62] width 113 height 26
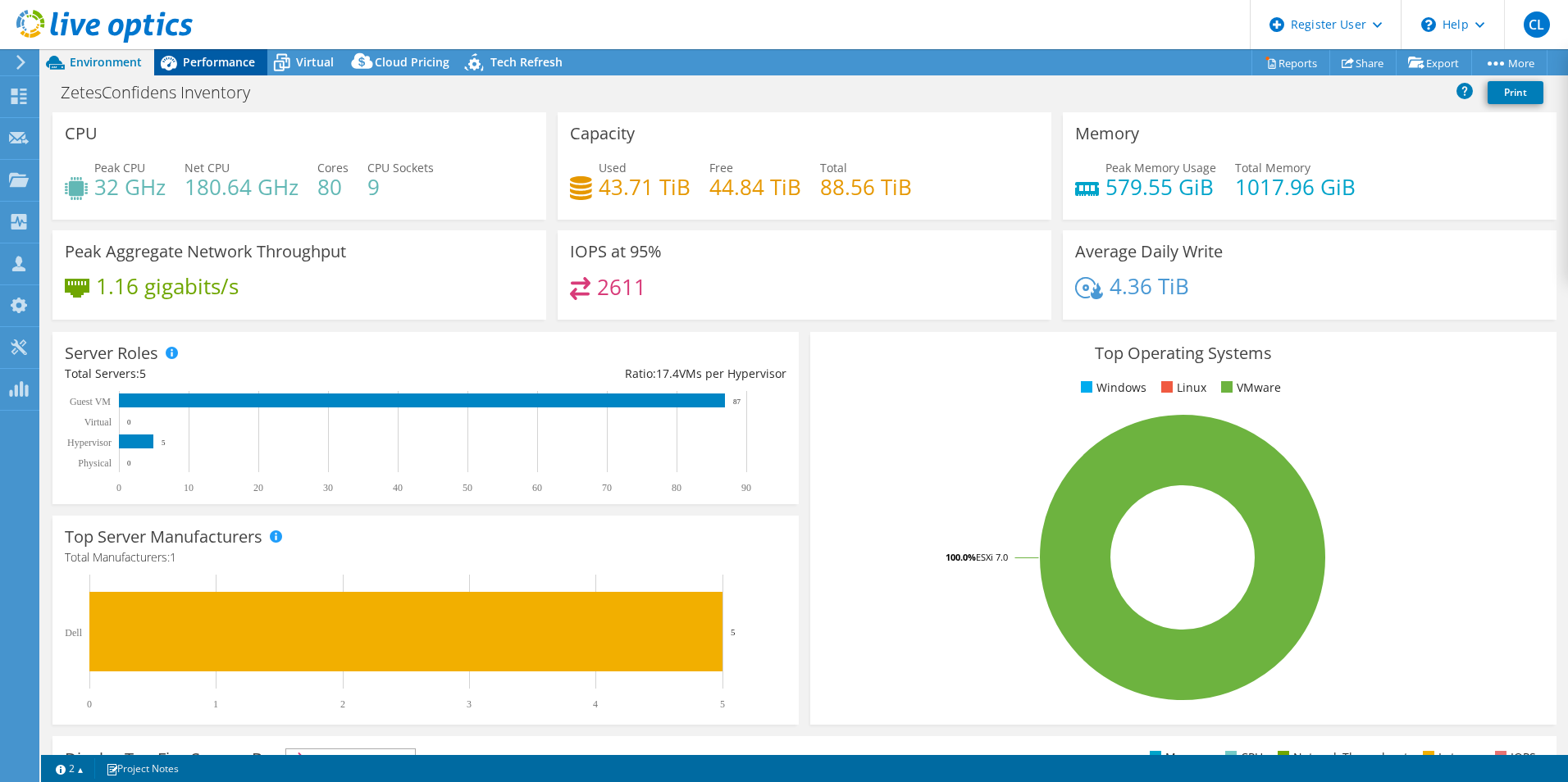
click at [254, 53] on div "Performance" at bounding box center [210, 62] width 113 height 26
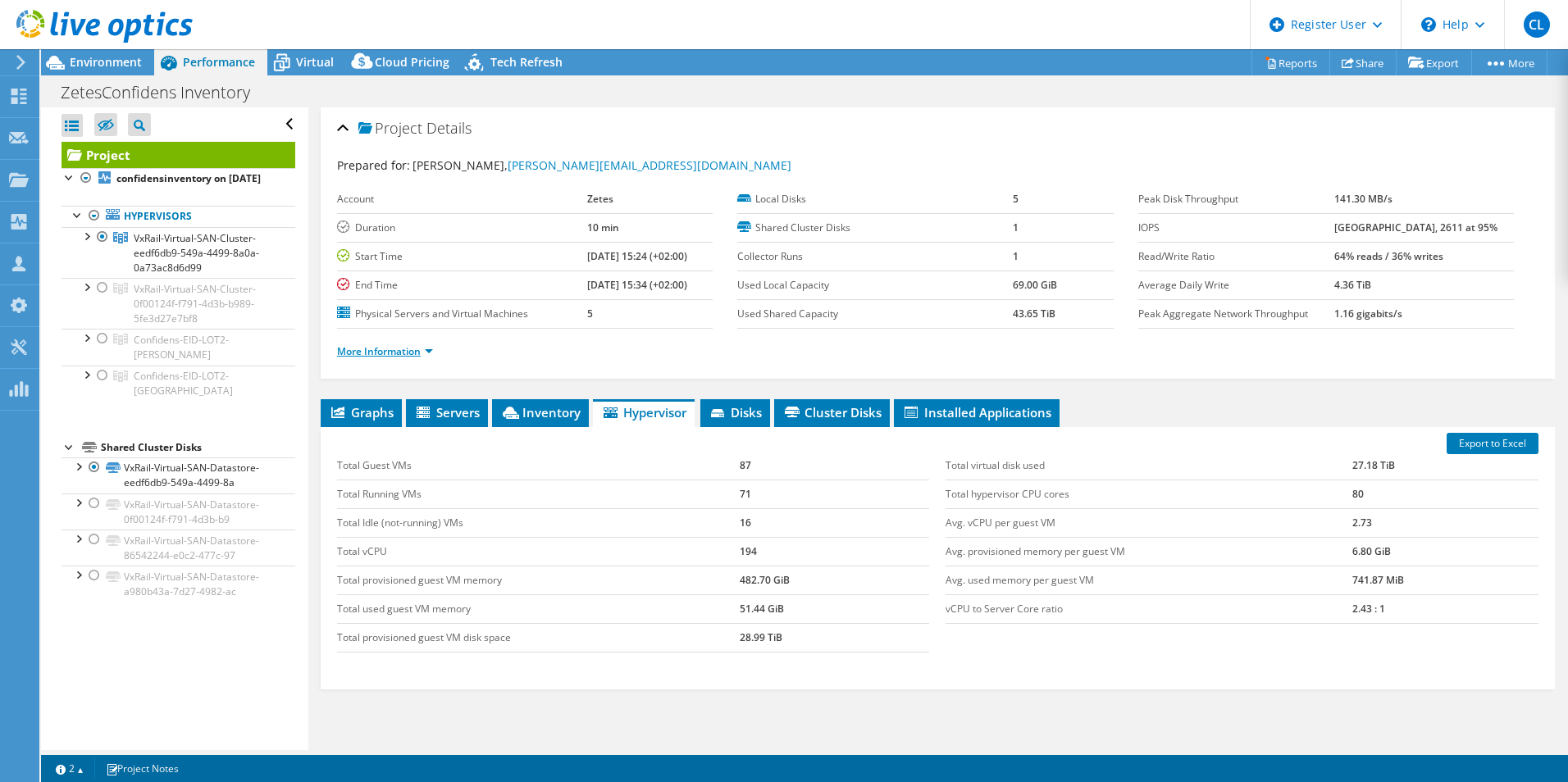
click at [390, 353] on link "More Information" at bounding box center [385, 351] width 96 height 14
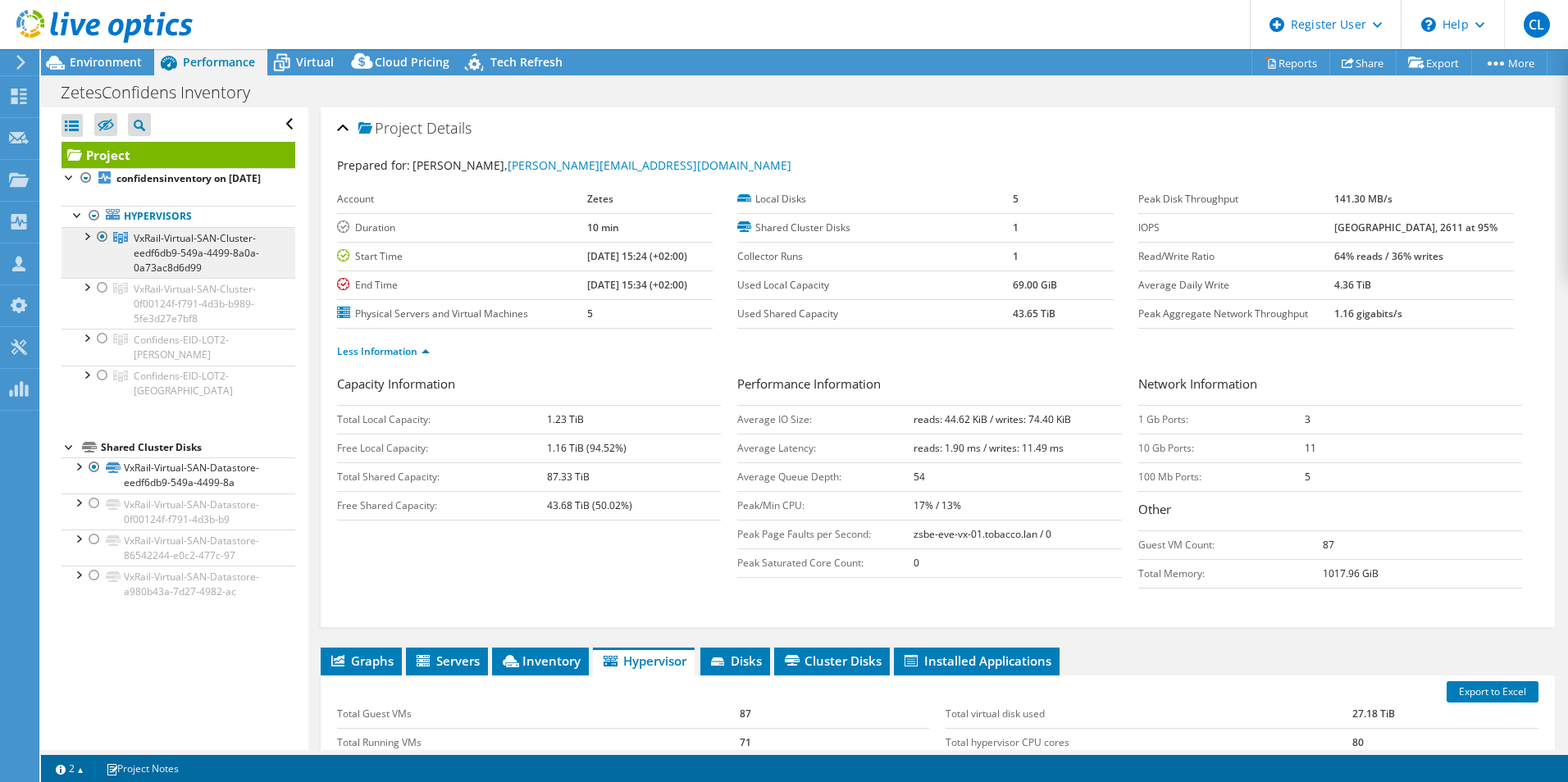
click at [160, 258] on span "VxRail-Virtual-SAN-Cluster-eedf6db9-549a-4499-8a0a-0a73ac8d6d99" at bounding box center [196, 252] width 126 height 43
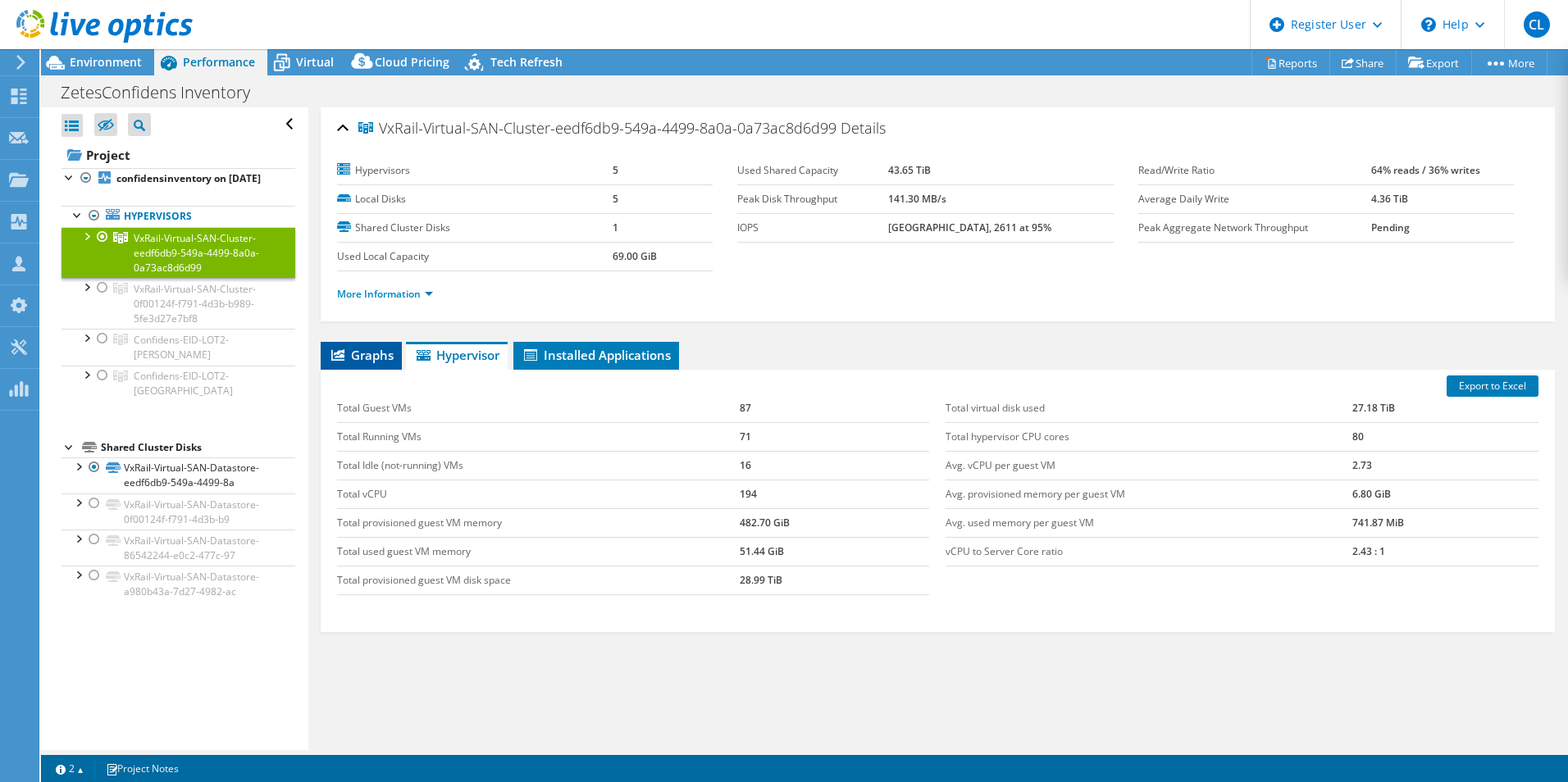
click at [361, 348] on span "Graphs" at bounding box center [361, 354] width 65 height 16
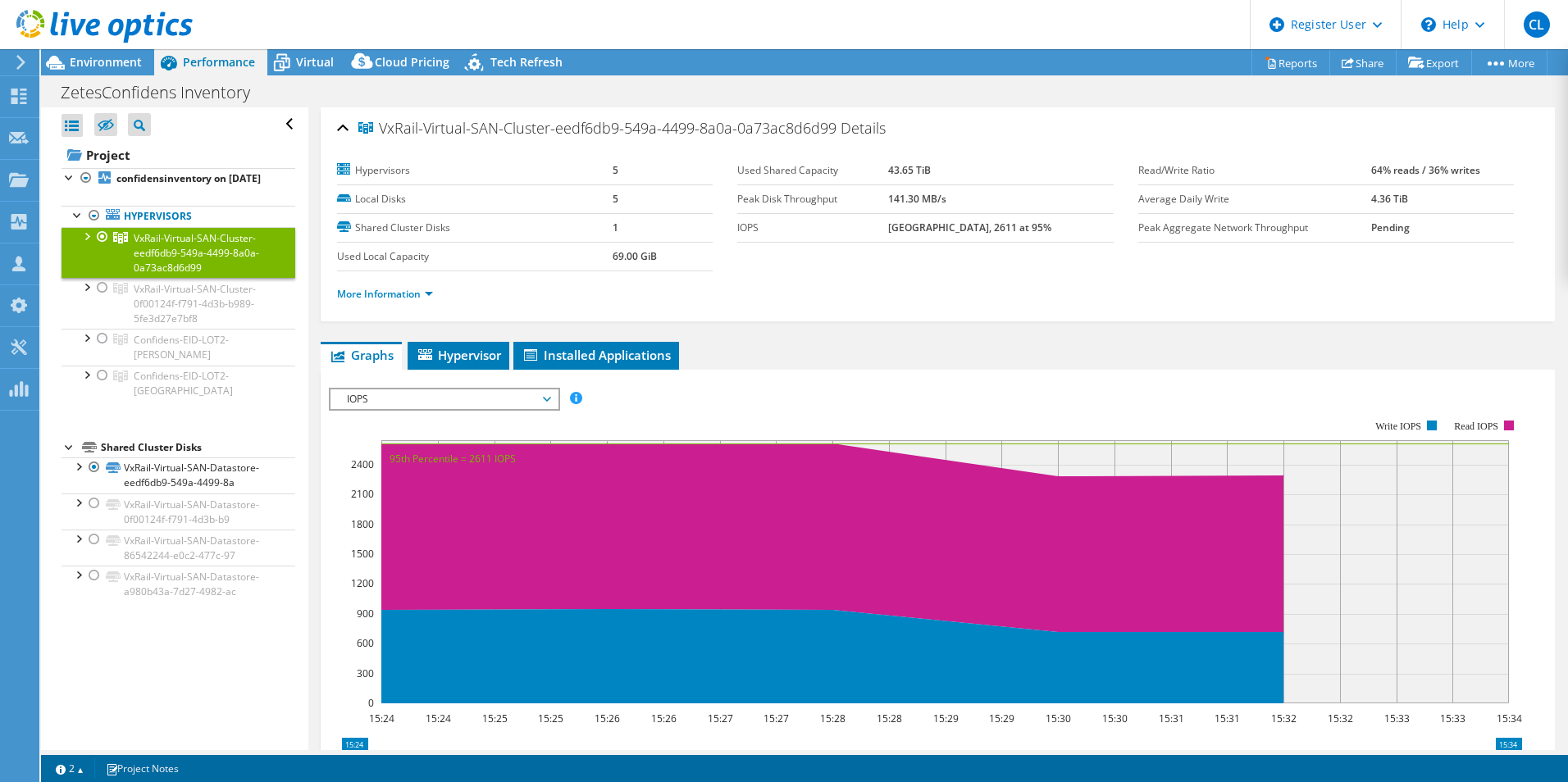
click at [440, 398] on span "IOPS" at bounding box center [444, 399] width 211 height 20
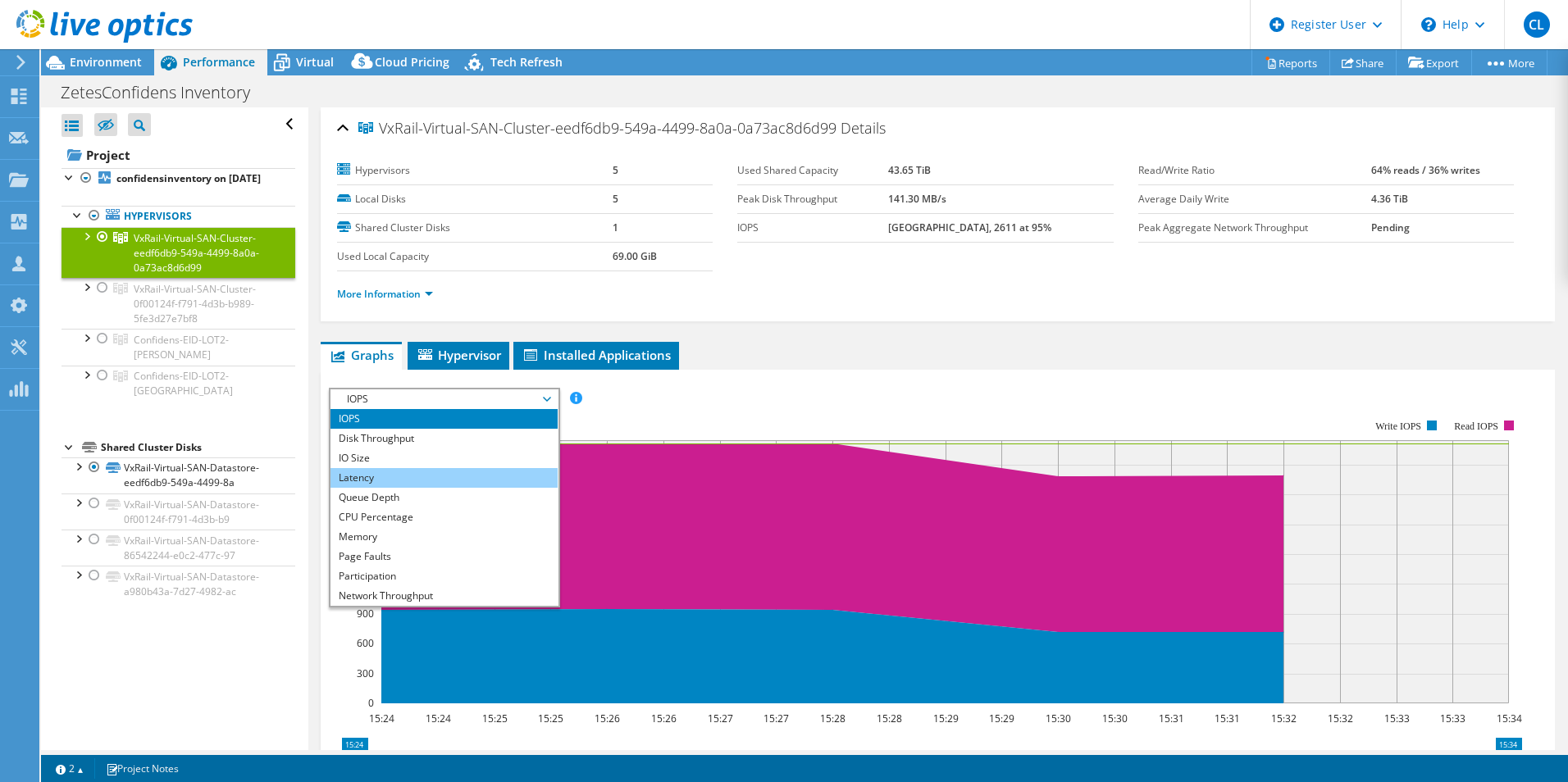
click at [378, 478] on li "Latency" at bounding box center [444, 478] width 227 height 20
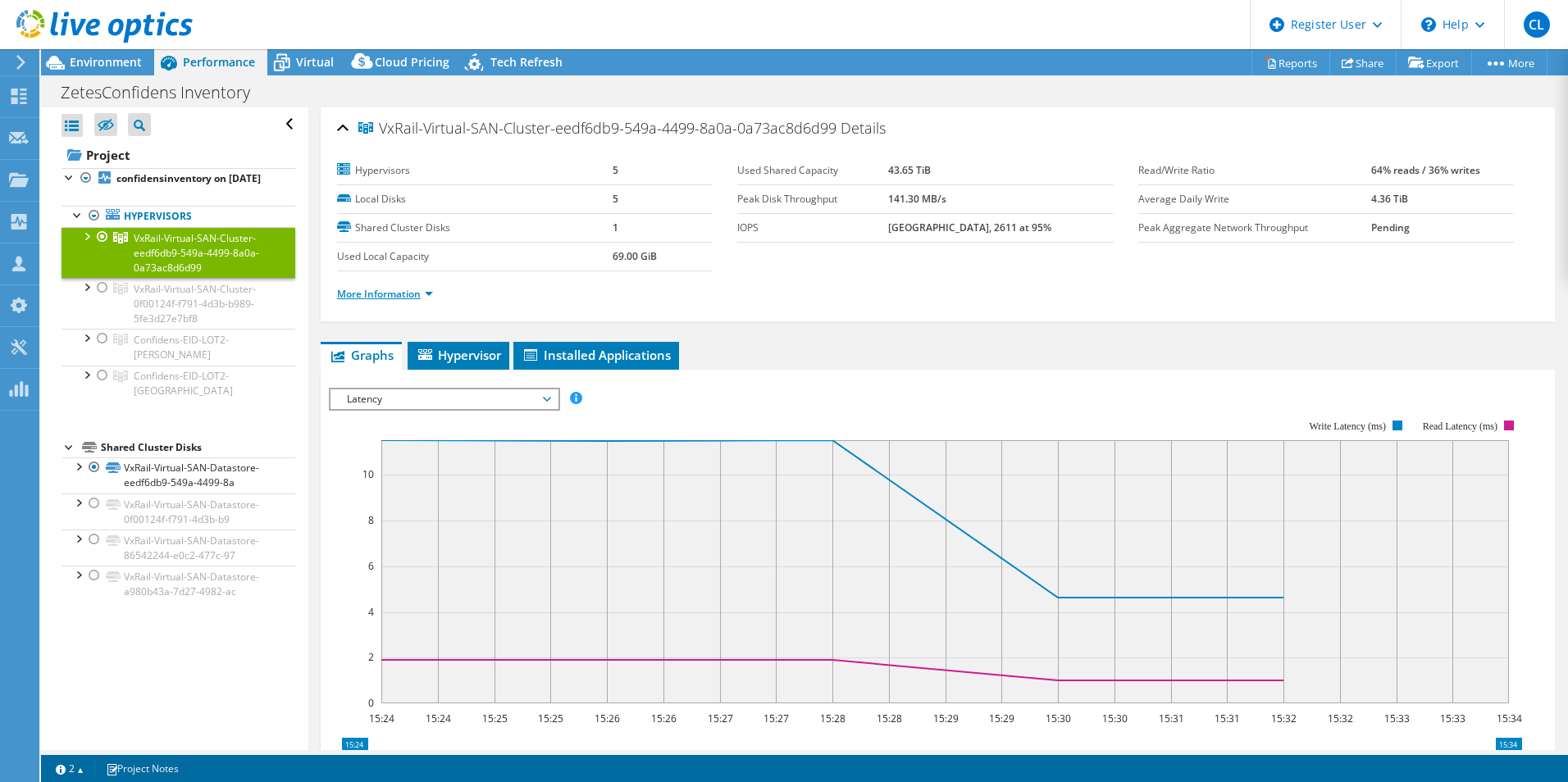
click at [383, 298] on link "More Information" at bounding box center [385, 294] width 96 height 14
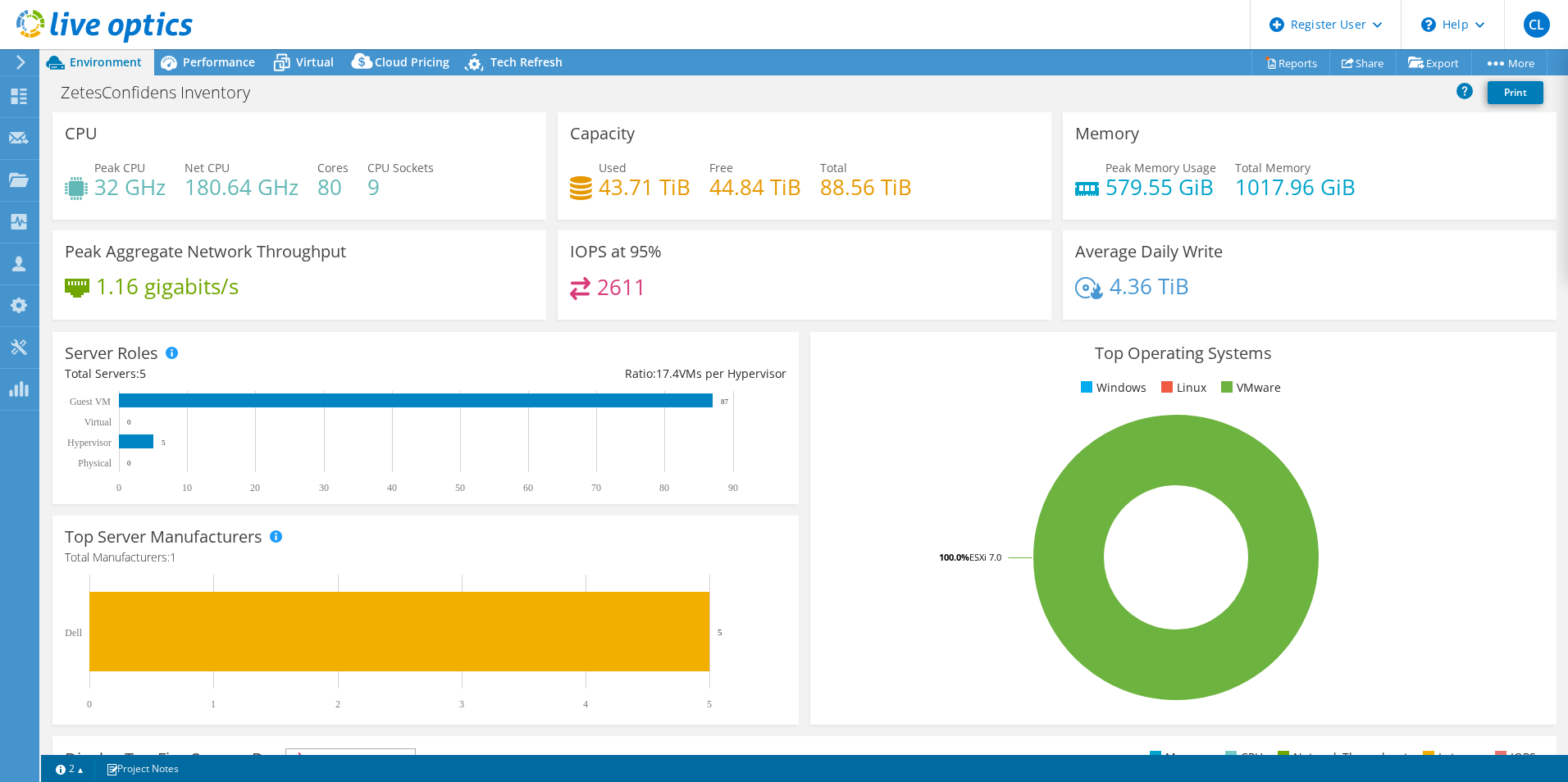
select select "EUFrankfurt"
select select "USD"
